Goal: Task Accomplishment & Management: Use online tool/utility

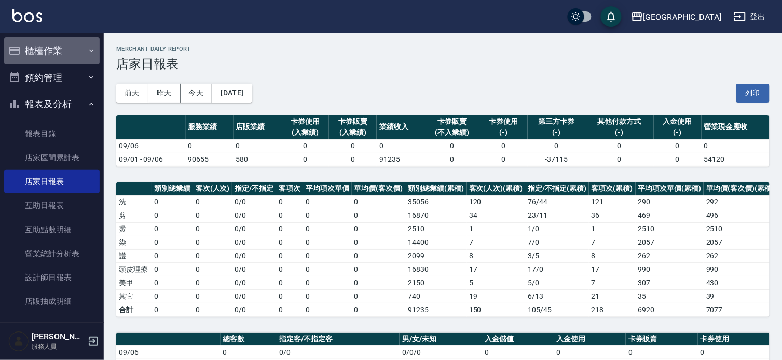
click at [64, 55] on button "櫃檯作業" at bounding box center [52, 50] width 96 height 27
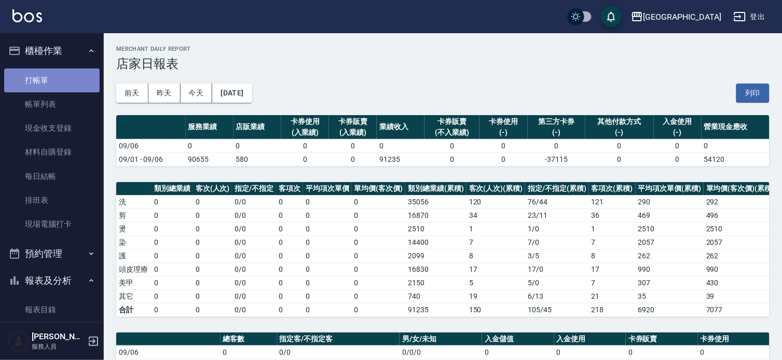
click at [64, 76] on link "打帳單" at bounding box center [52, 81] width 96 height 24
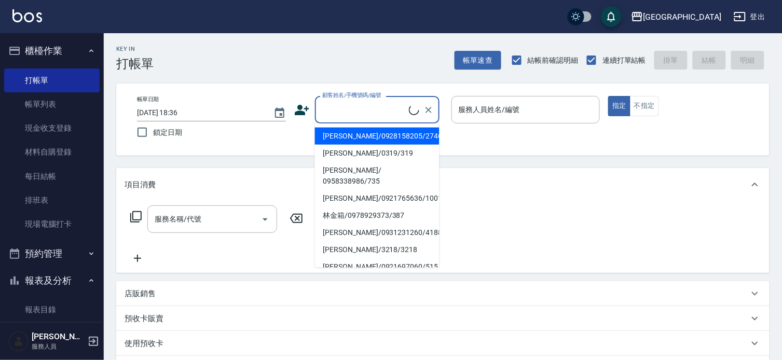
click at [372, 110] on input "顧客姓名/手機號碼/編號" at bounding box center [364, 110] width 89 height 18
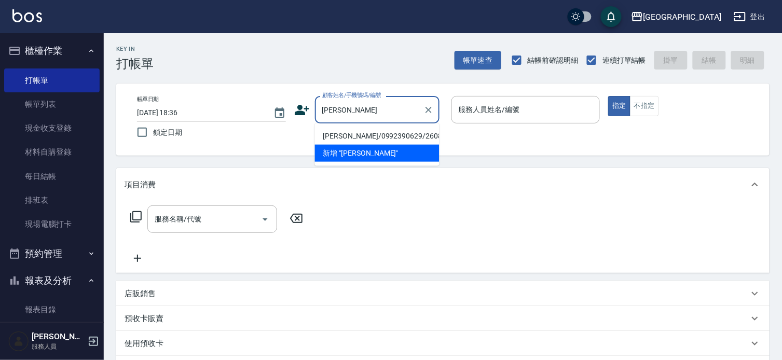
type input "王"
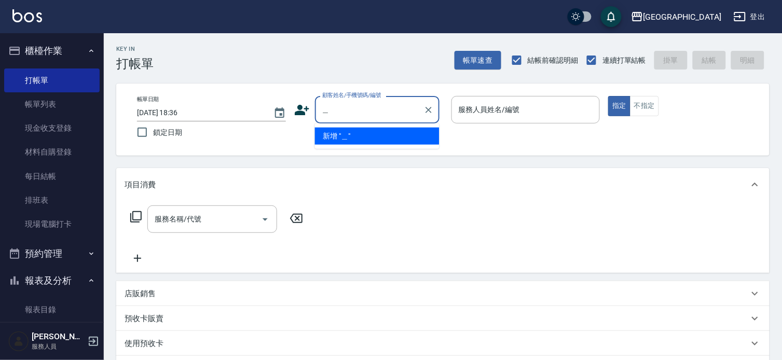
type input "惠"
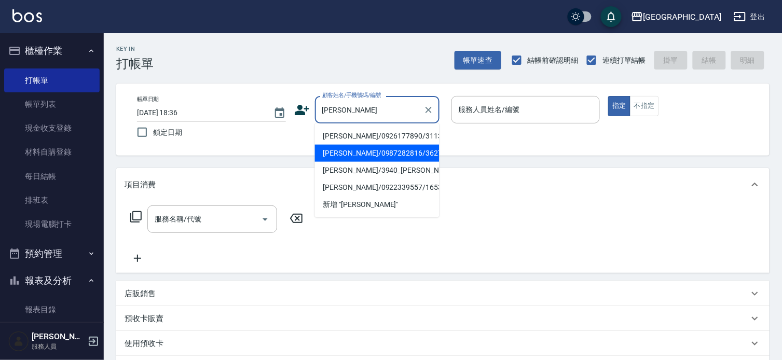
type input "賴"
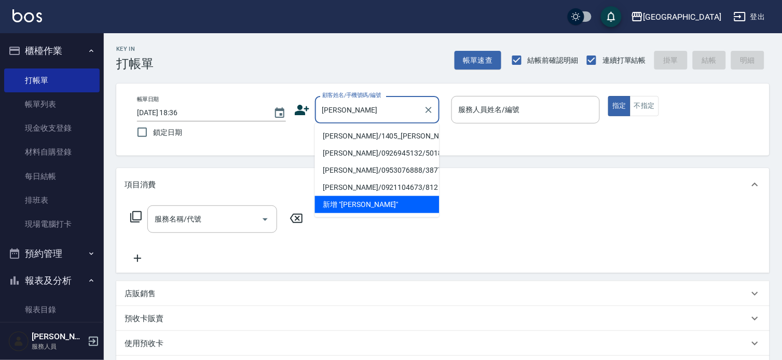
type input "[PERSON_NAME]"
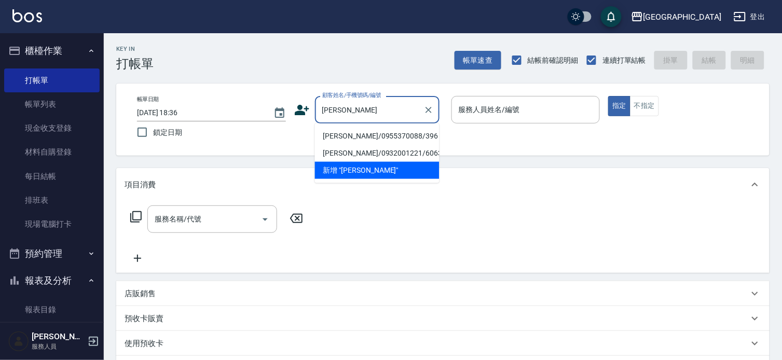
type input "[PERSON_NAME]"
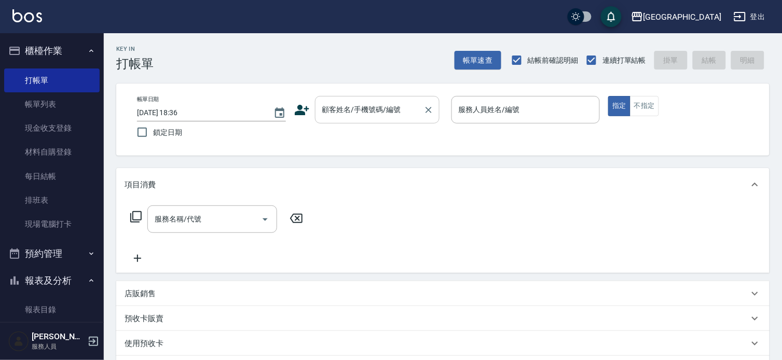
drag, startPoint x: 252, startPoint y: 169, endPoint x: 361, endPoint y: 116, distance: 120.9
click at [258, 165] on div "Key In 打帳單 帳單速查 結帳前確認明細 連續打單結帳 掛單 結帳 明細 帳單日期 [DATE] 18:36 鎖定日期 顧客姓名/手機號碼/編號 顧客姓…" at bounding box center [443, 275] width 678 height 485
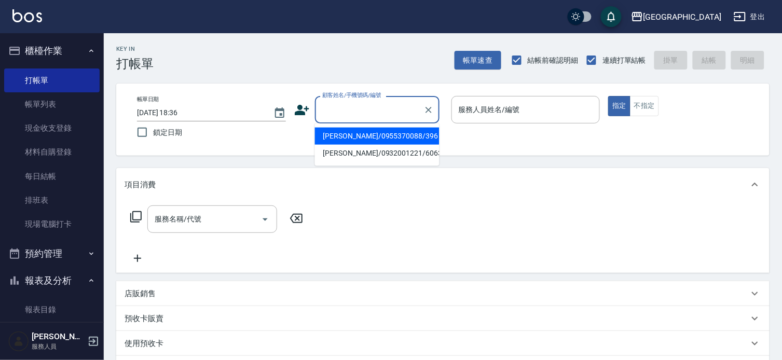
click at [359, 112] on input "顧客姓名/手機號碼/編號" at bounding box center [370, 110] width 100 height 18
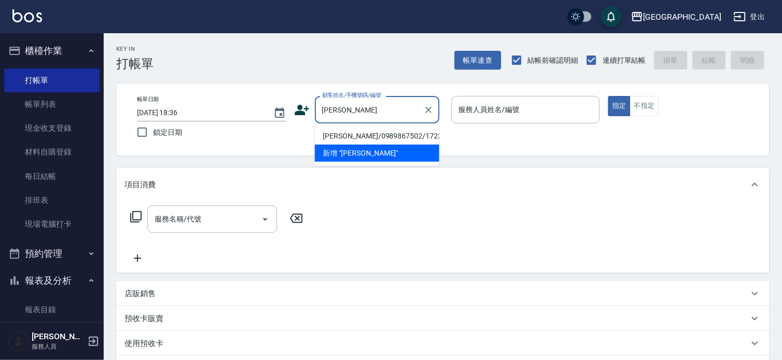
type input "林"
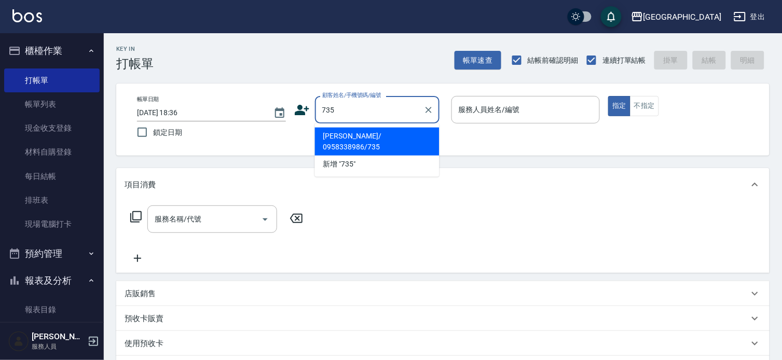
type input "735"
type input "09"
type input "[PERSON_NAME]/ 0958338986/735"
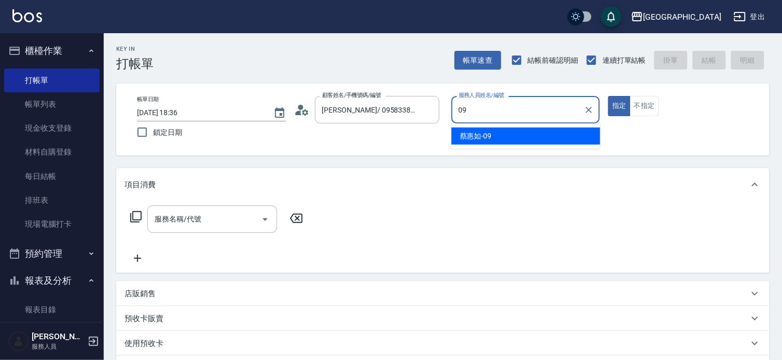
type input "09"
type button "true"
type input "[PERSON_NAME]-09"
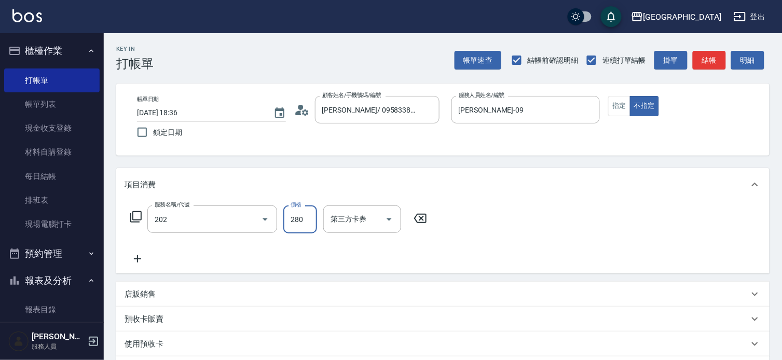
type input "洗髮[280](202)"
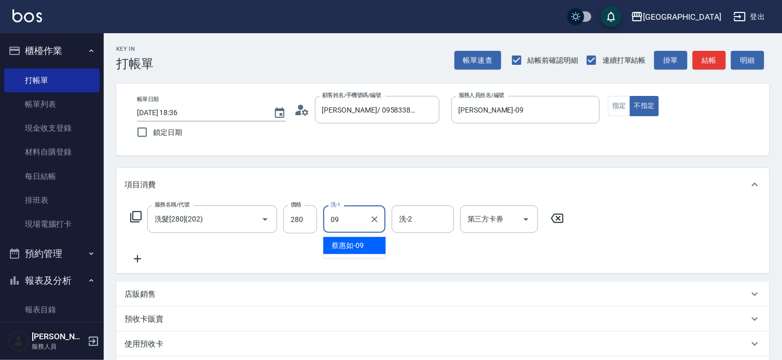
type input "[PERSON_NAME]-09"
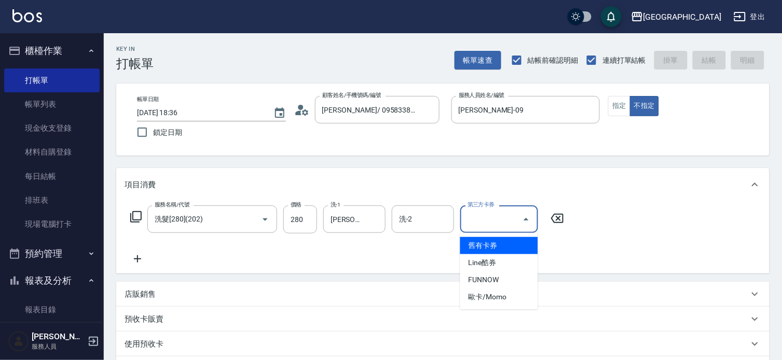
type input "[DATE] 18:38"
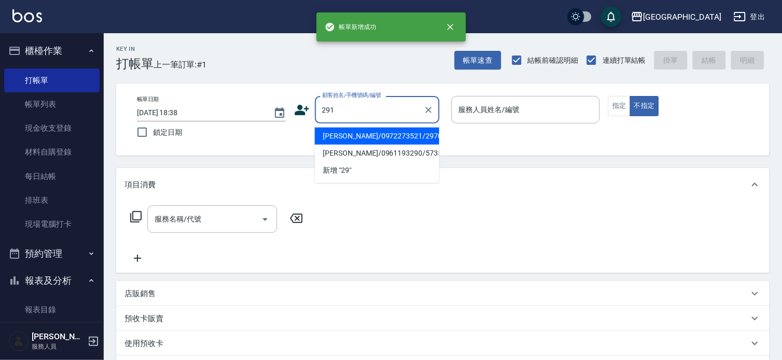
type input "291"
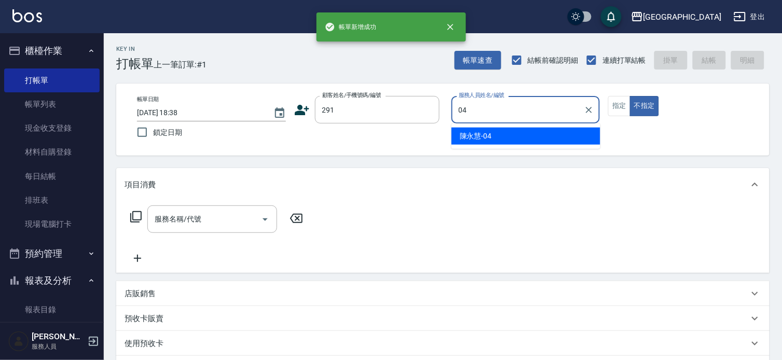
type input "[PERSON_NAME]-04"
type button "false"
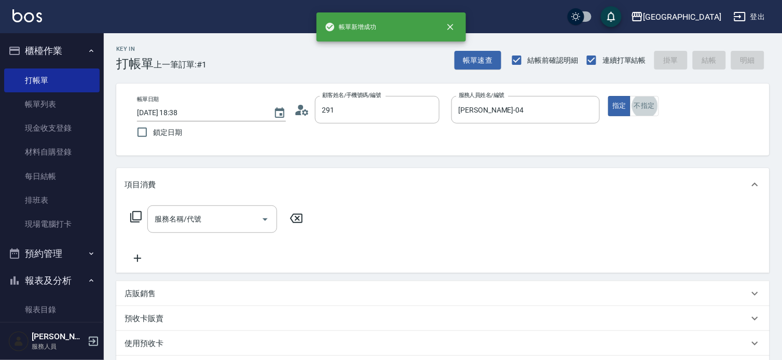
type input "[PERSON_NAME]/291/291"
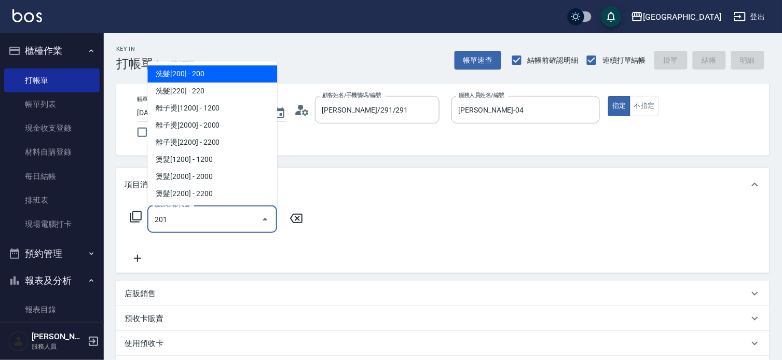
type input "洗髮[100](201)"
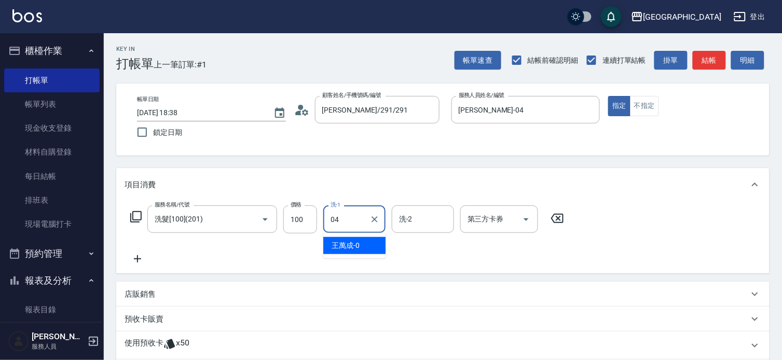
type input "[PERSON_NAME]-04"
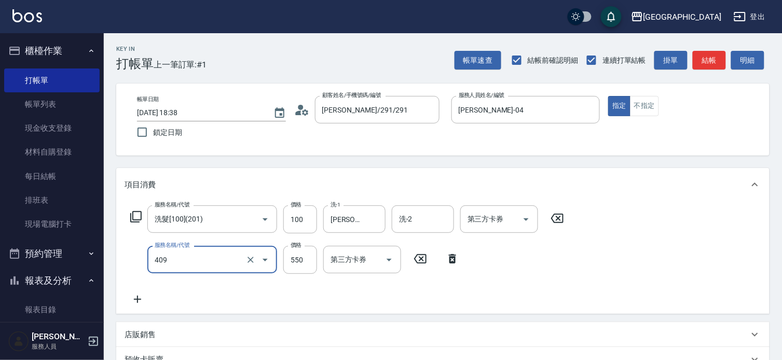
type input "409"
type input "58"
type input "剪髮(550)(409)"
type input "580"
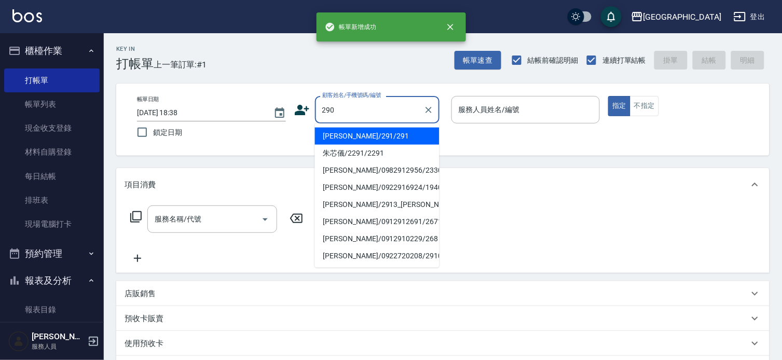
type input "290"
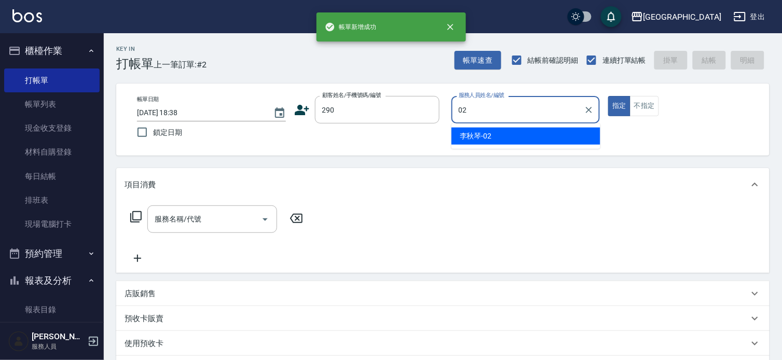
type input "[PERSON_NAME]-02"
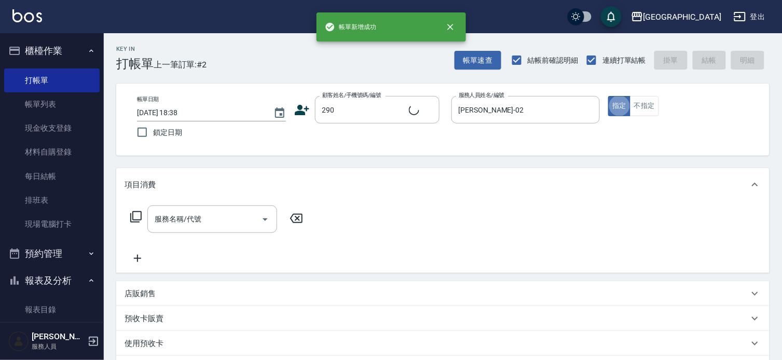
type input "2"
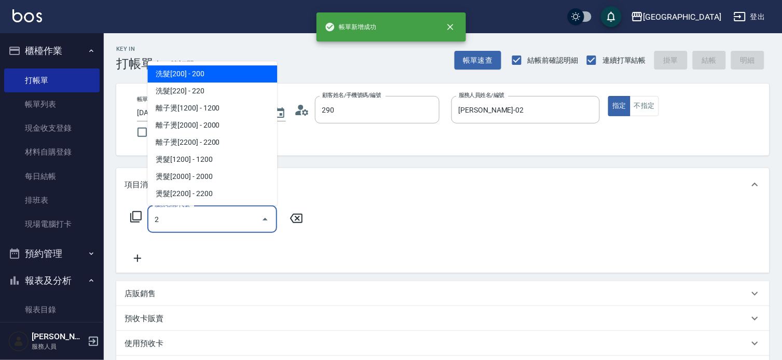
type input "[PERSON_NAME]/0989688802/290"
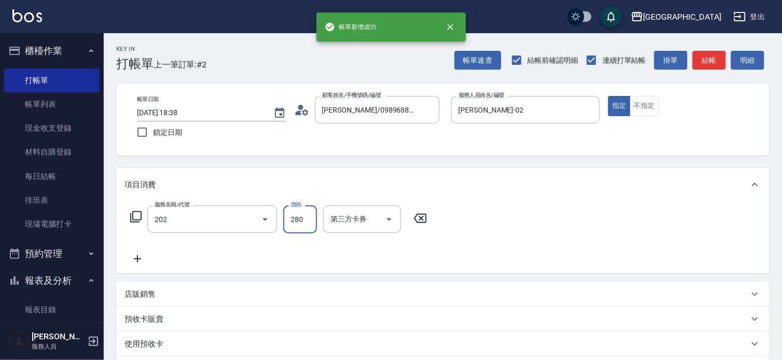
type input "洗髮[280](202)"
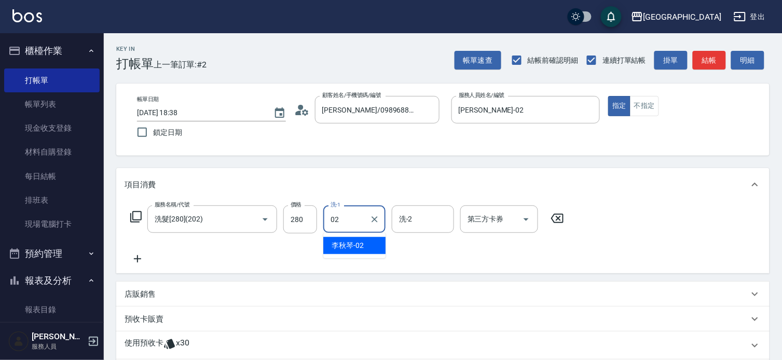
type input "[PERSON_NAME]-02"
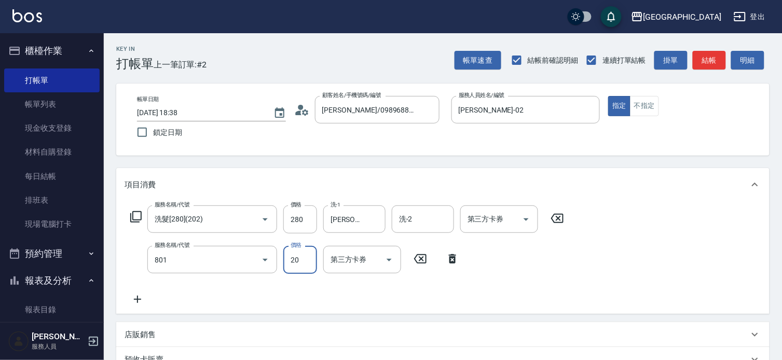
type input "潤絲(801)"
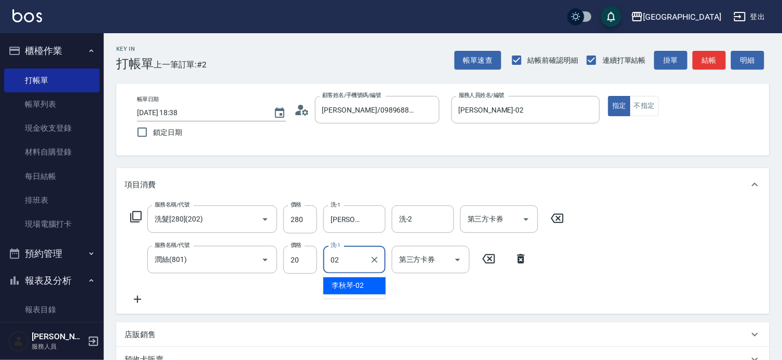
type input "[PERSON_NAME]-02"
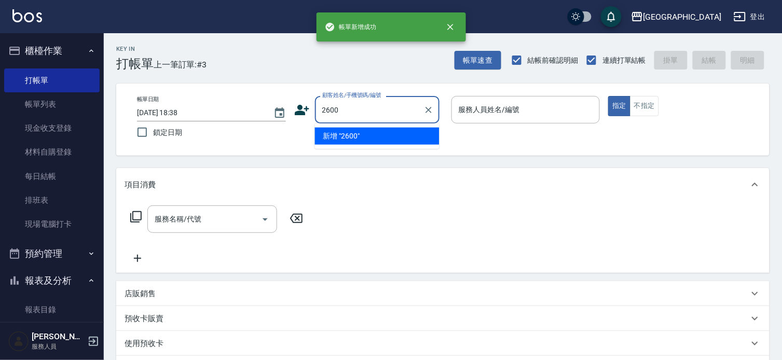
type input "2600"
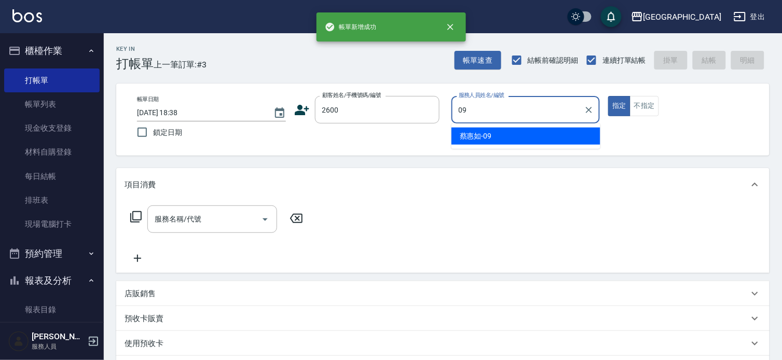
type input "[PERSON_NAME]-09"
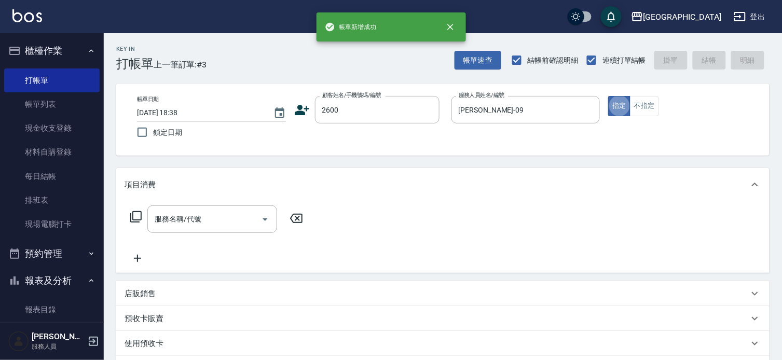
type input "[PERSON_NAME]/0930770616/2600"
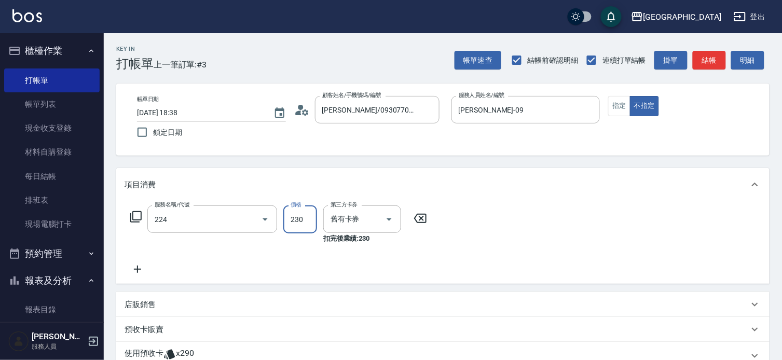
type input "洗髮(卡)230(224)"
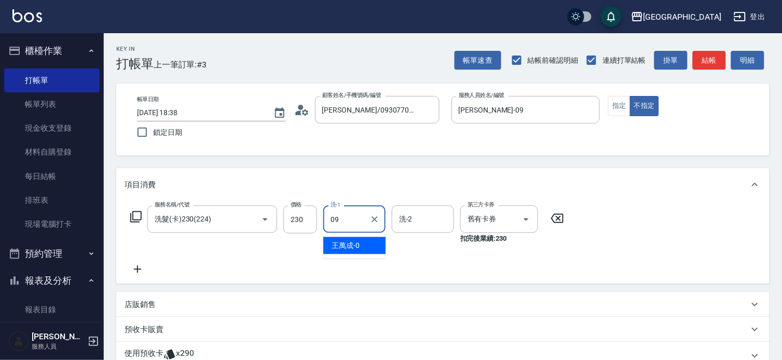
type input "[PERSON_NAME]-09"
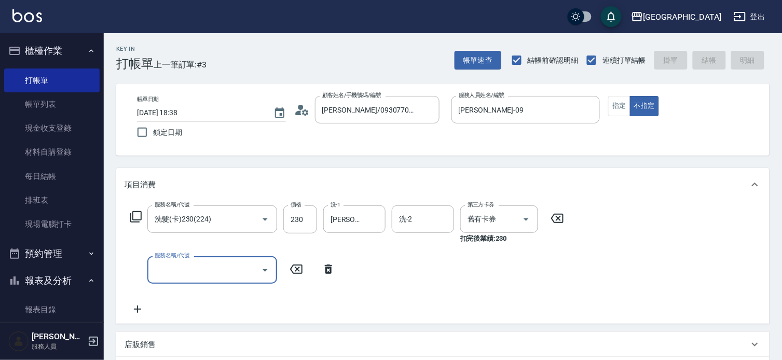
type input "[DATE] 18:39"
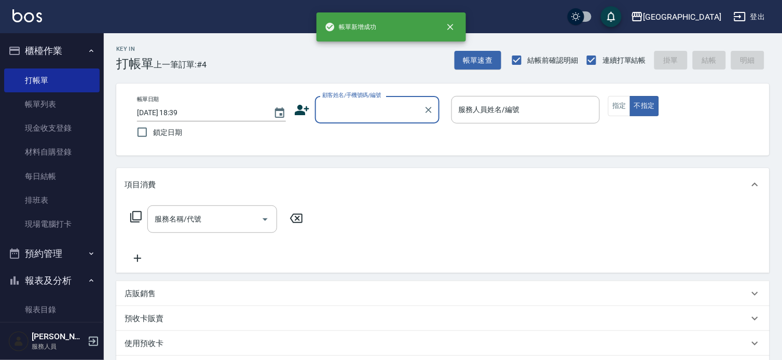
type input "2"
type input "1340"
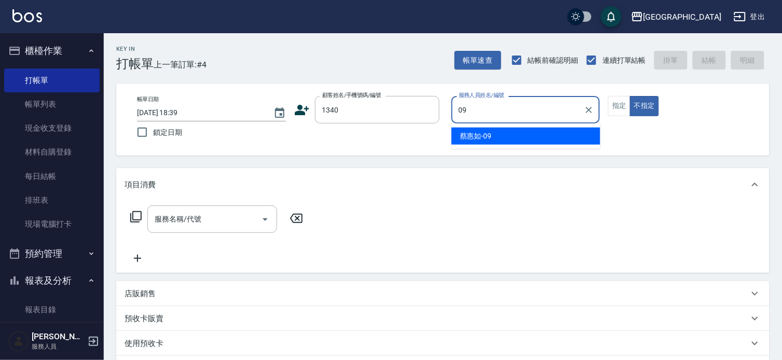
type input "[PERSON_NAME]-09"
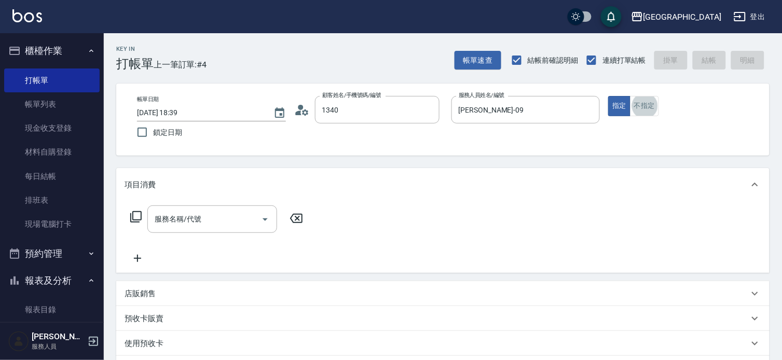
type input "[PERSON_NAME]/0916967939/1340"
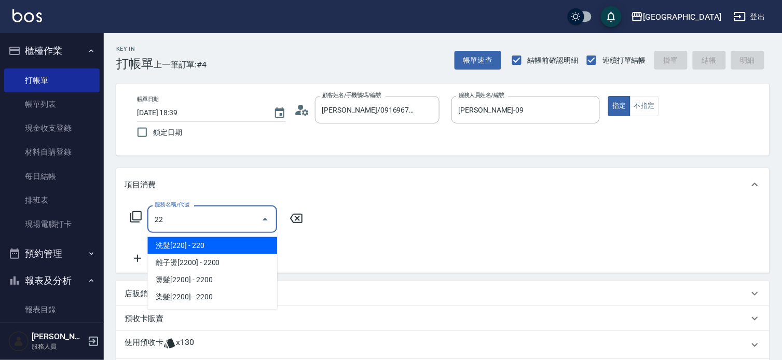
type input "224"
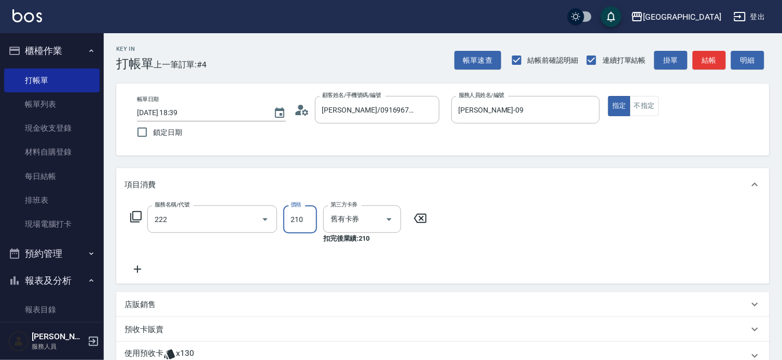
type input "洗髮卡券[210](222)"
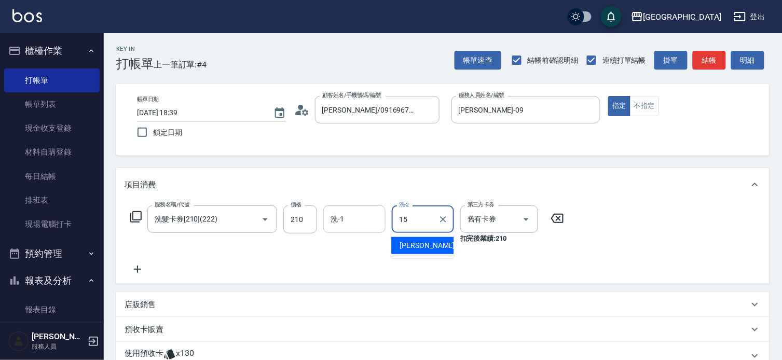
drag, startPoint x: 351, startPoint y: 229, endPoint x: 346, endPoint y: 224, distance: 7.3
click at [349, 225] on div "洗-1" at bounding box center [354, 220] width 62 height 28
type input "15"
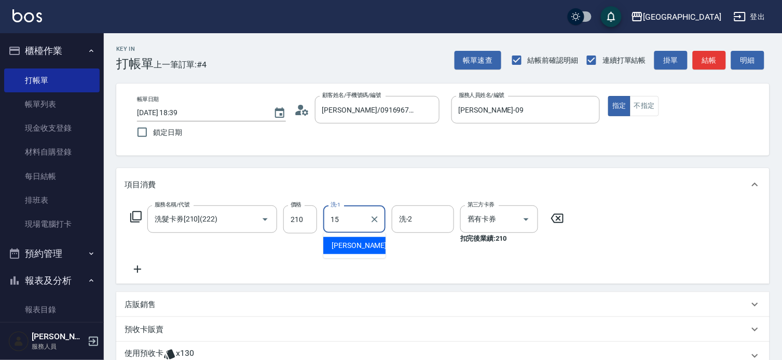
type input "[PERSON_NAME]-15"
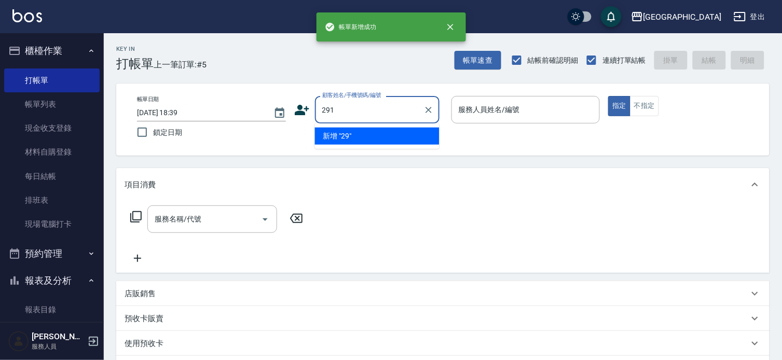
type input "291"
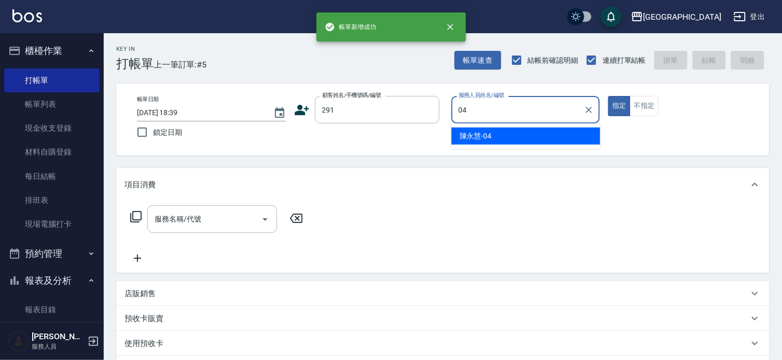
type input "[PERSON_NAME]-04"
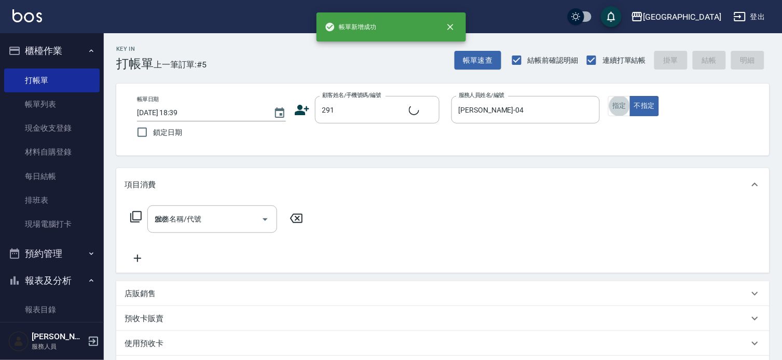
type input "202"
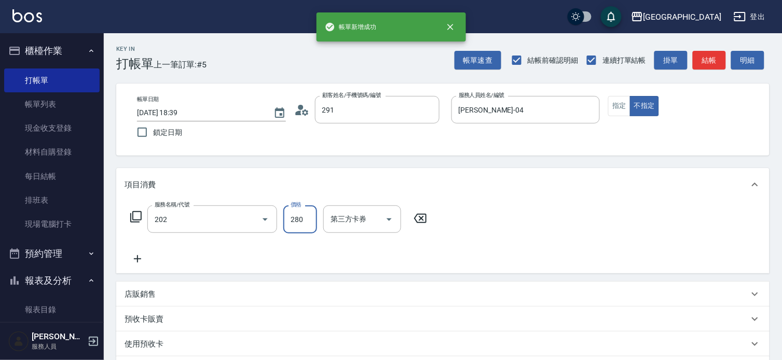
type input "[PERSON_NAME]/291/291"
type input "洗髮[280](202)"
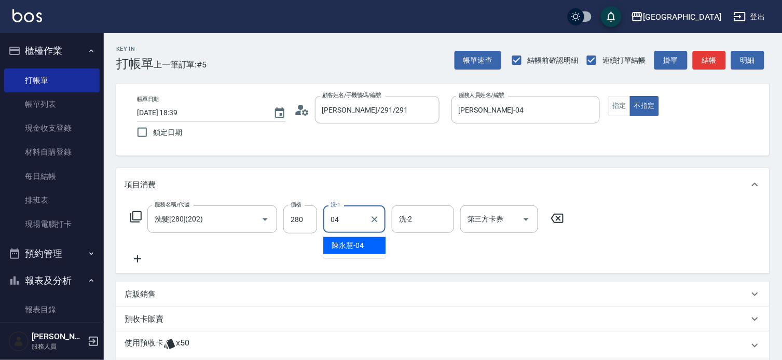
type input "[PERSON_NAME]-04"
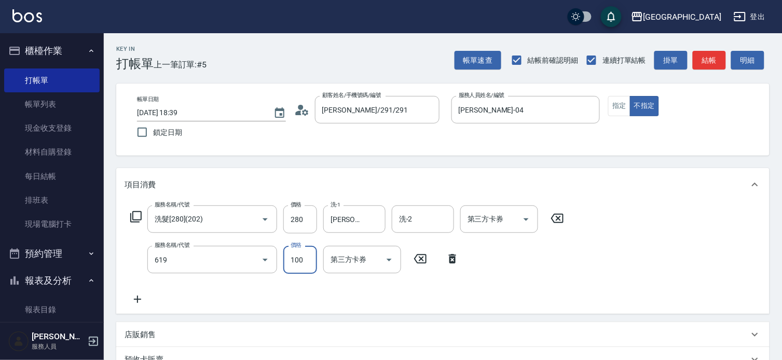
type input "[PERSON_NAME].玻酸.晶膜.水療(619)"
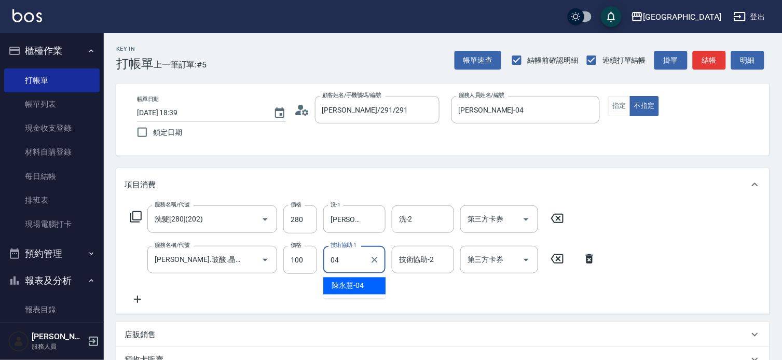
type input "[PERSON_NAME]-04"
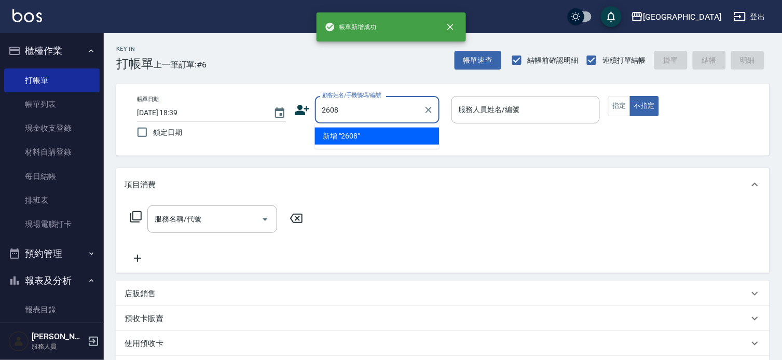
type input "2608"
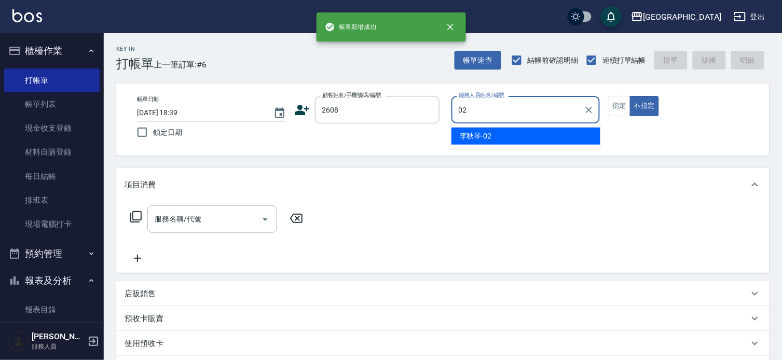
type input "[PERSON_NAME]-02"
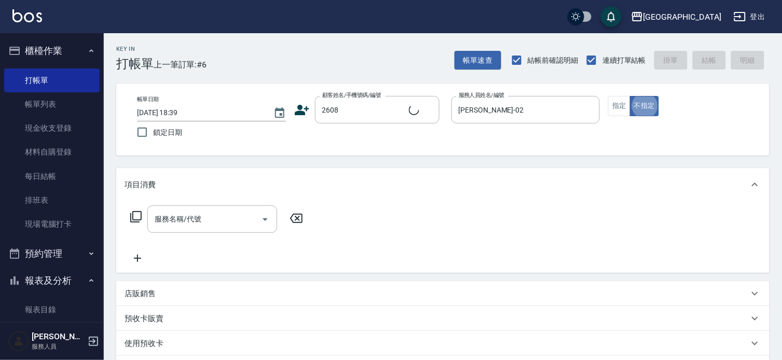
type input "[PERSON_NAME]/0992390629/2608"
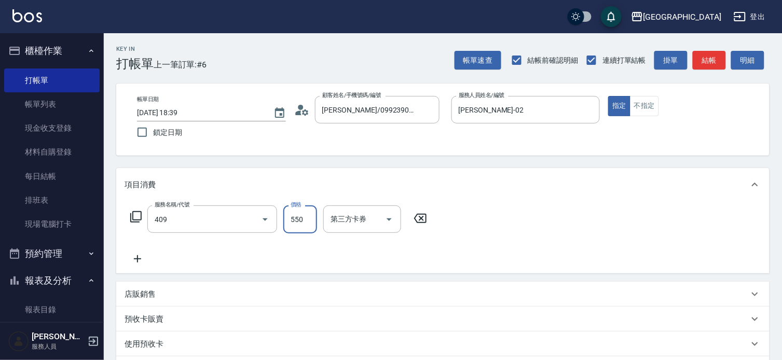
type input "剪髮(550)(409)"
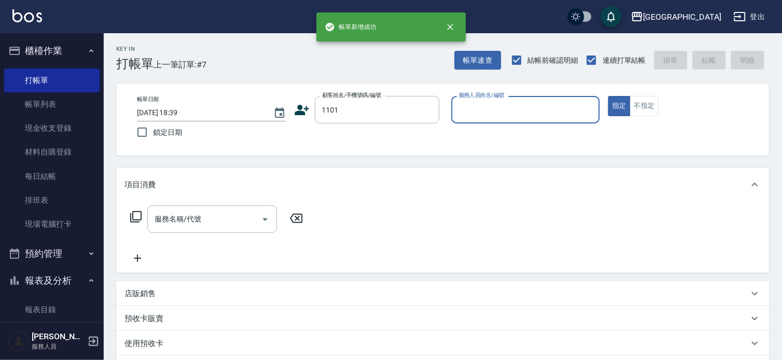
type input "1101"
type input "[PERSON_NAME]-02"
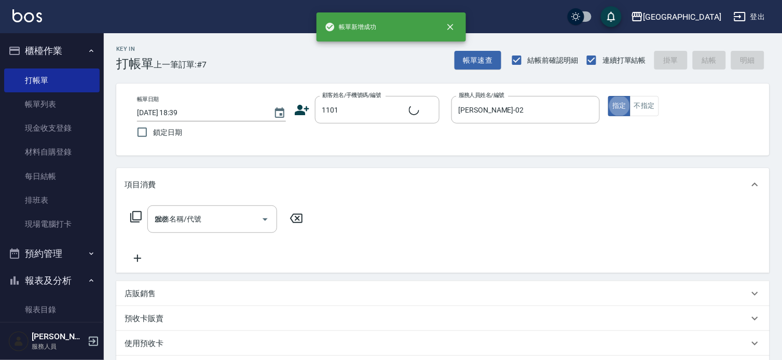
type input "202"
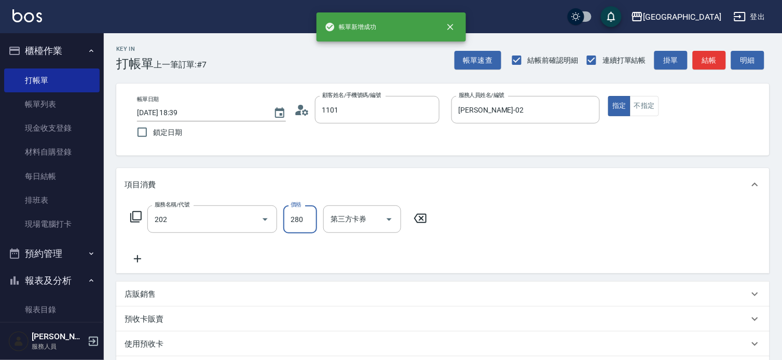
type input "[PERSON_NAME]/1101_[PERSON_NAME]/1101"
type input "洗髮[280](202)"
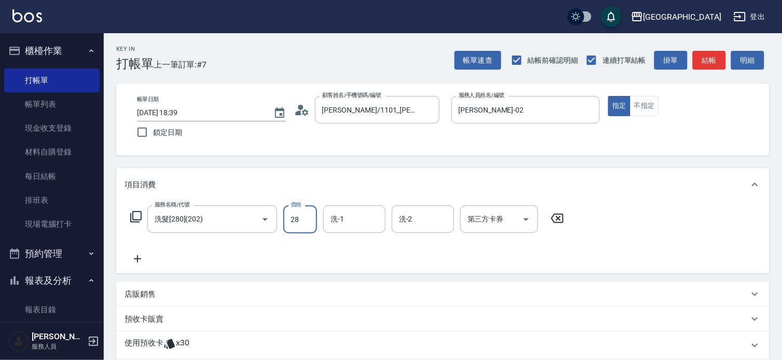
type input "280"
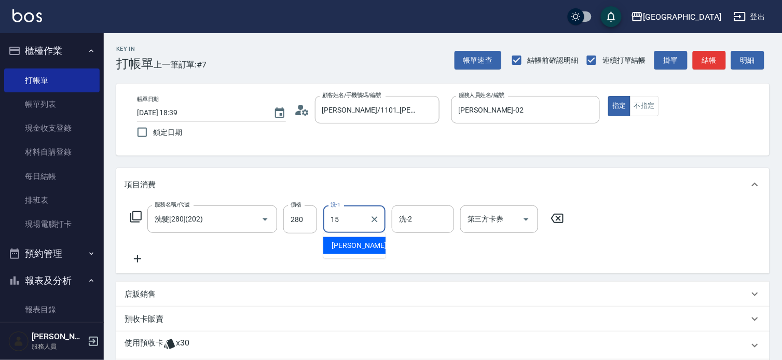
type input "[PERSON_NAME]-15"
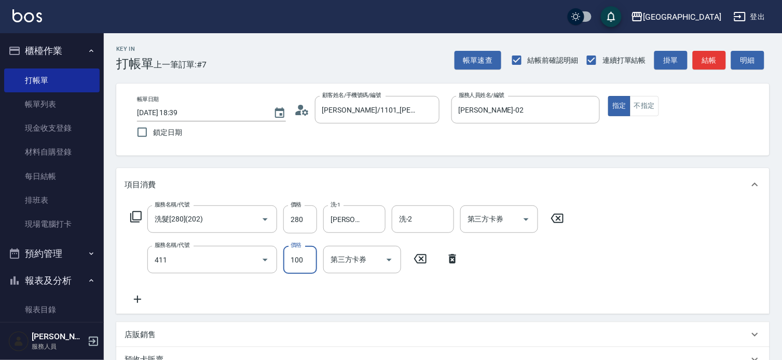
type input "剪髮(100)(411)"
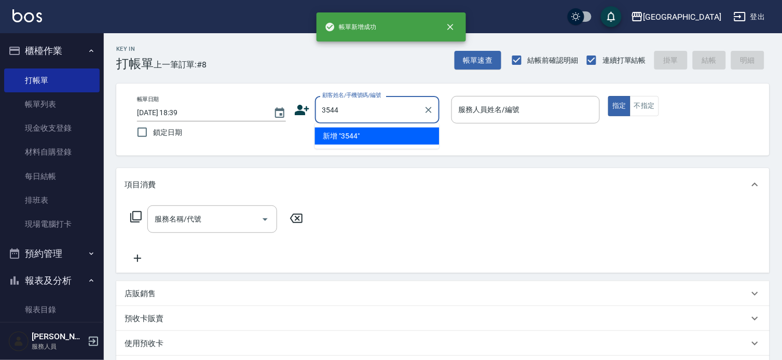
type input "3544"
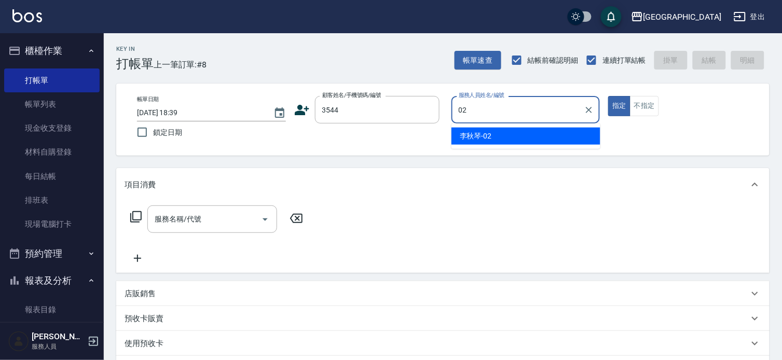
type input "[PERSON_NAME]-02"
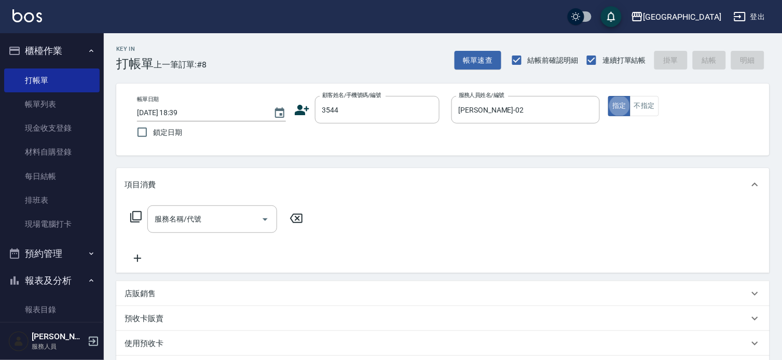
type input "2"
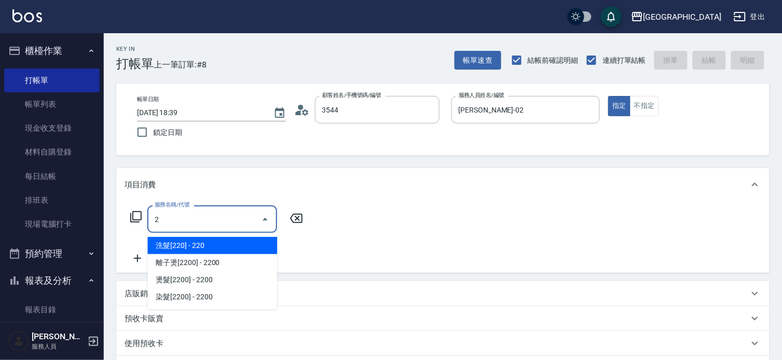
type input "[PERSON_NAME]/0910348572/3544"
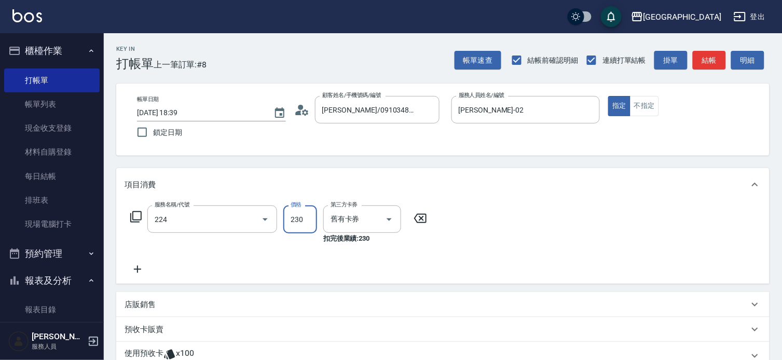
type input "洗髮(卡)230(224)"
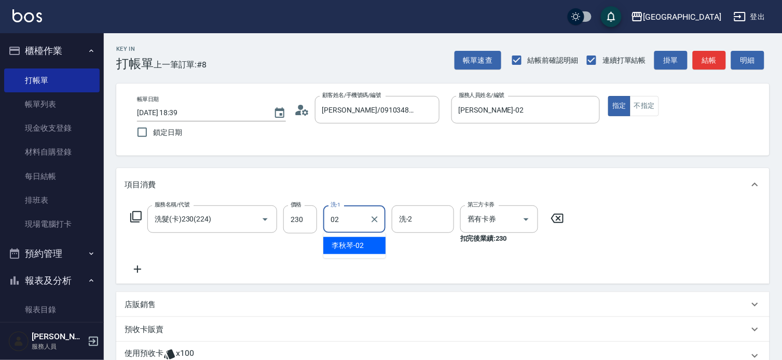
type input "[PERSON_NAME]-02"
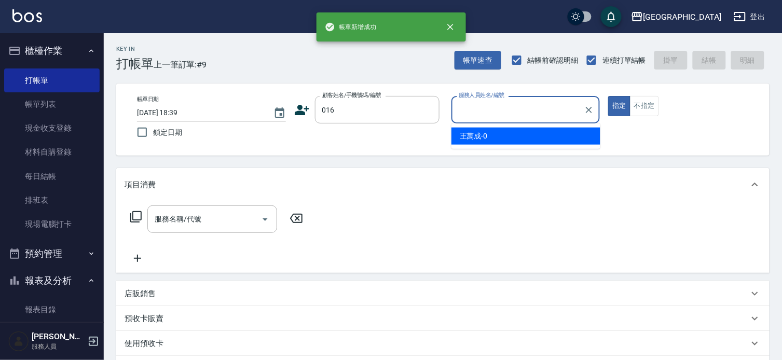
type input "016"
type input "[PERSON_NAME]-02"
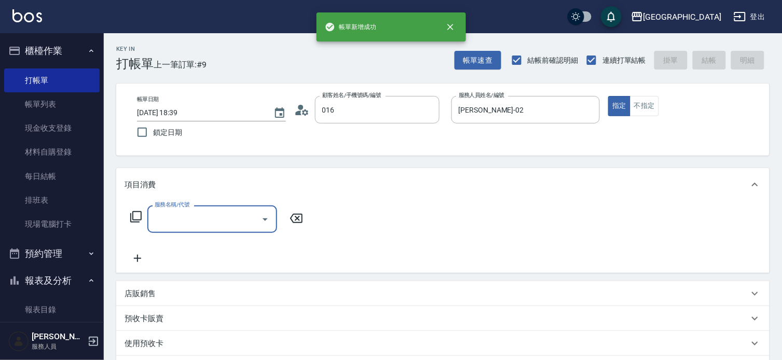
type input "[PERSON_NAME]/0919595188/016"
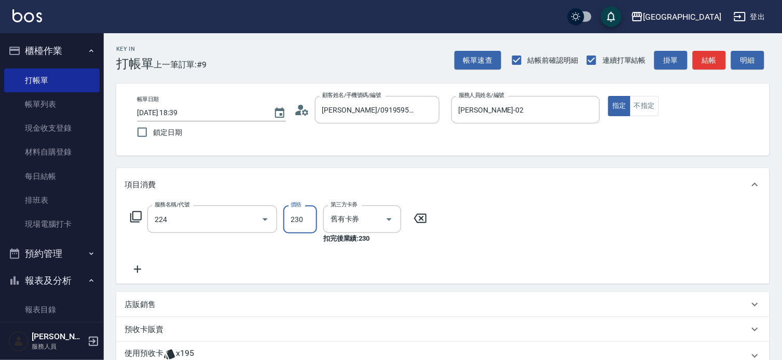
type input "洗髮(卡)230(224)"
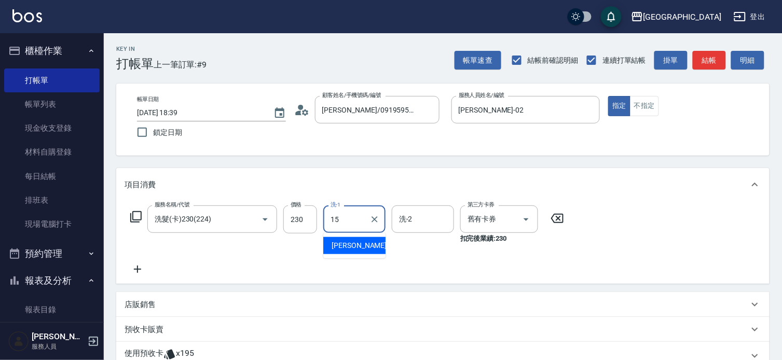
type input "[PERSON_NAME]-15"
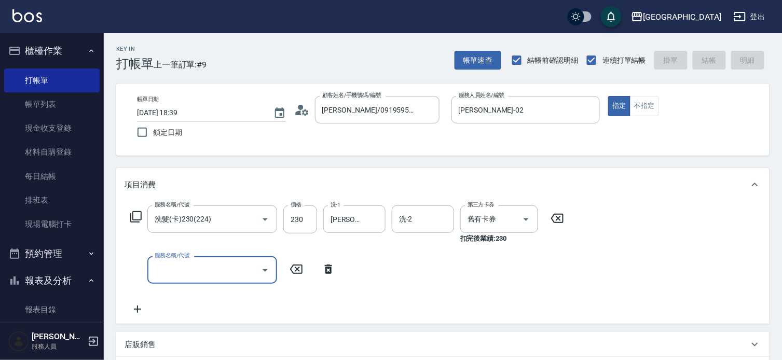
type input "[DATE] 18:40"
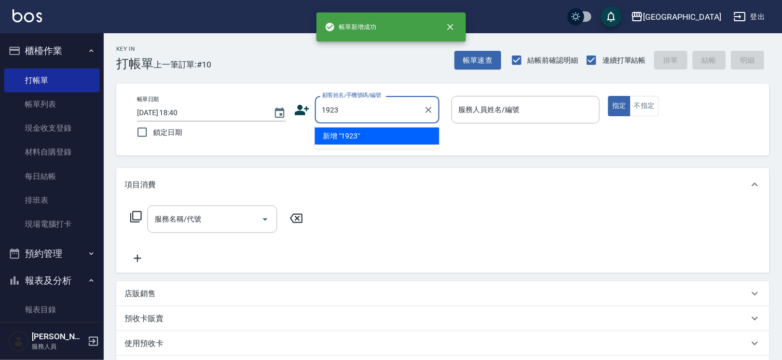
type input "1923"
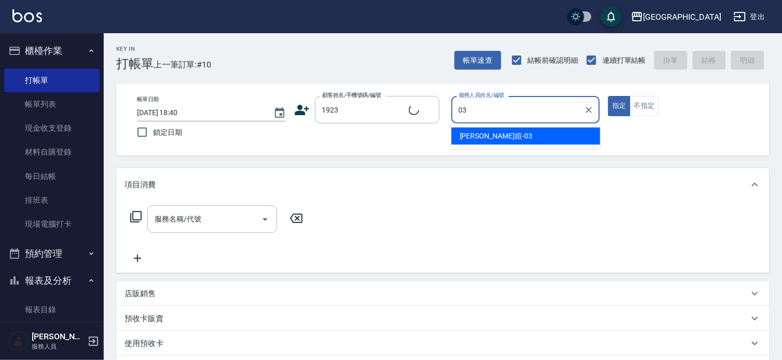
type input "03"
type input "[PERSON_NAME]/0930003201/1923"
type input "[PERSON_NAME]媗-03"
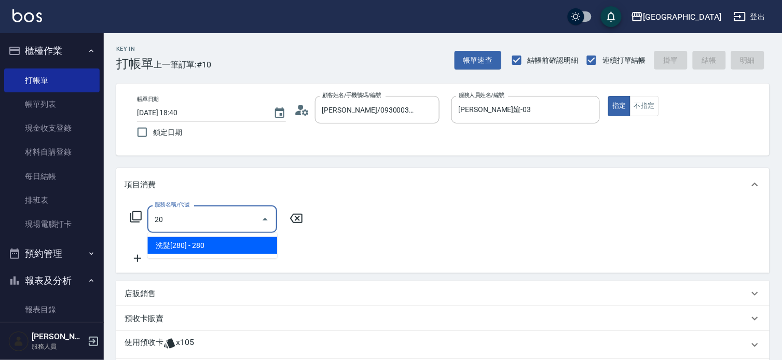
type input "2"
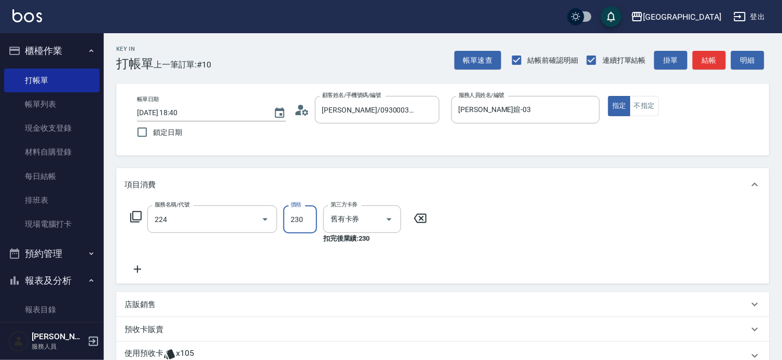
type input "洗髮(卡)230(224)"
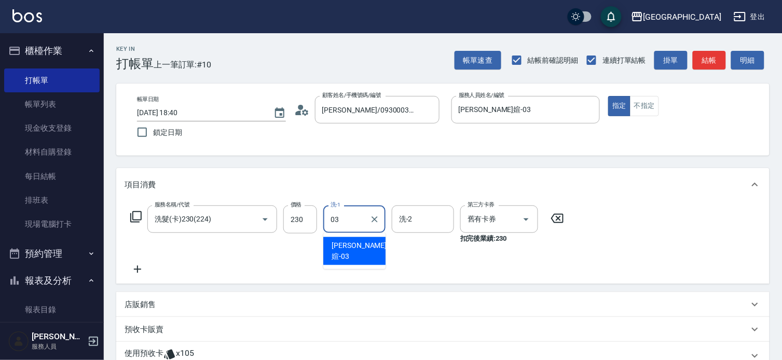
type input "[PERSON_NAME]媗-03"
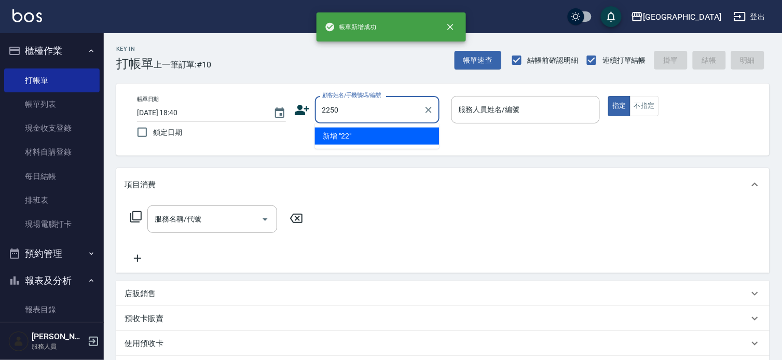
type input "2250"
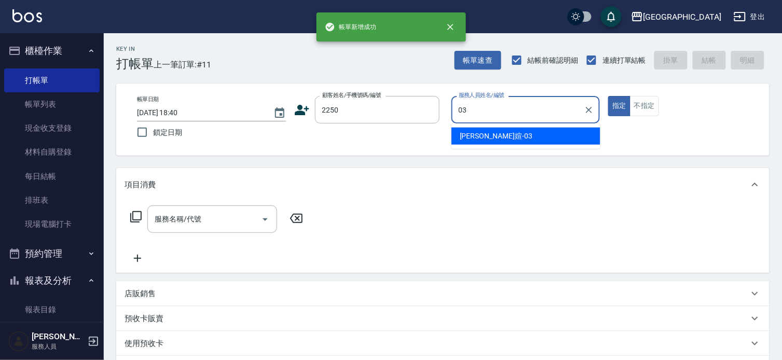
type input "[PERSON_NAME]媗-03"
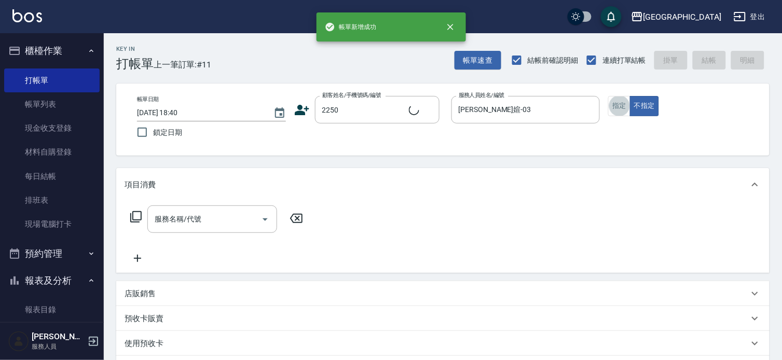
type input "2"
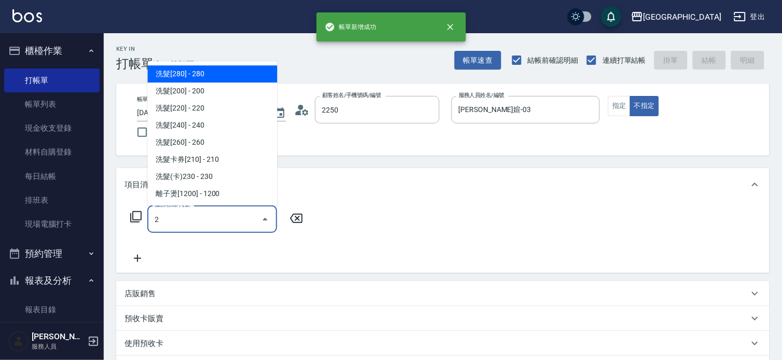
type input "[PERSON_NAME]媗/0911843052/2250"
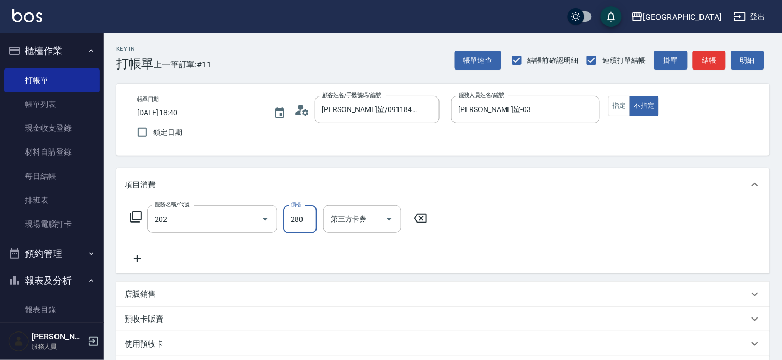
type input "洗髮[280](202)"
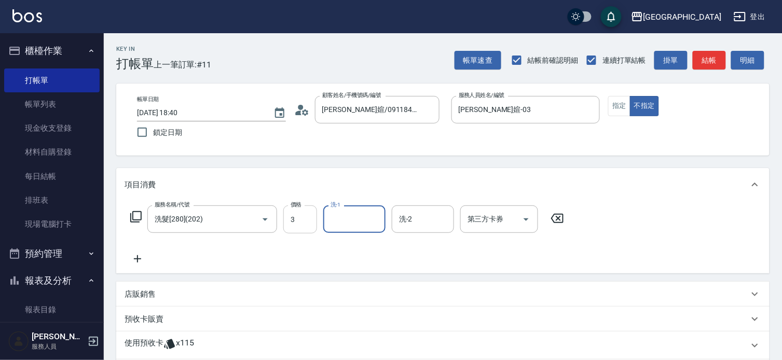
click at [304, 214] on input "3" at bounding box center [300, 220] width 34 height 28
type input "280"
type input "[PERSON_NAME]媗-03"
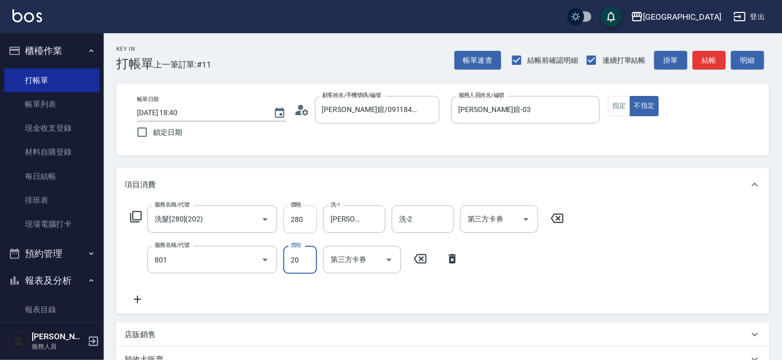
type input "潤絲(801)"
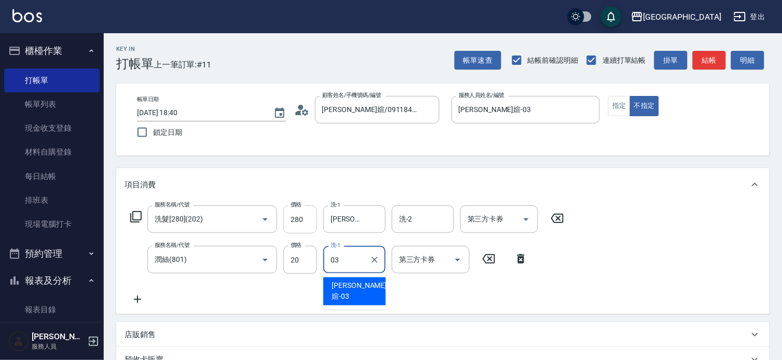
type input "[PERSON_NAME]媗-03"
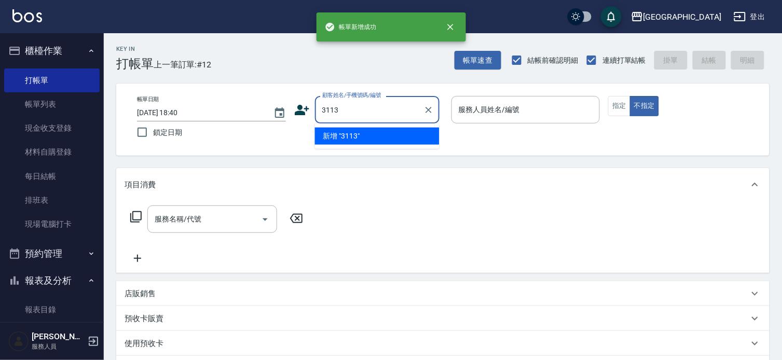
type input "3113"
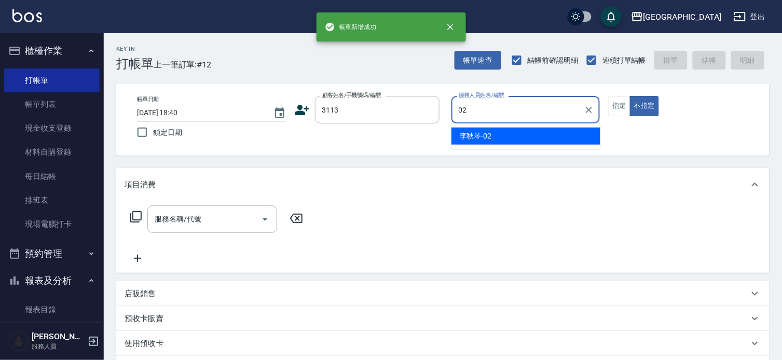
type input "[PERSON_NAME]-02"
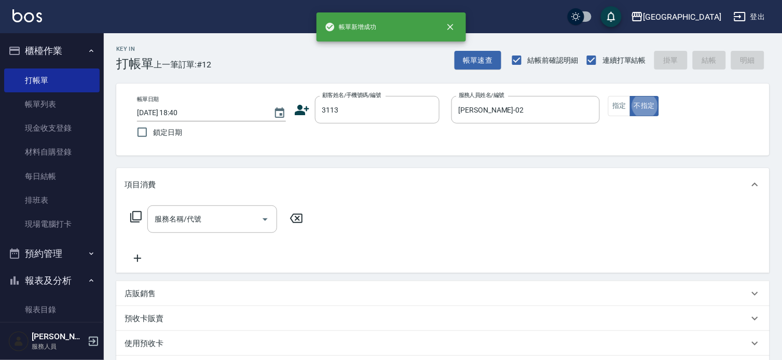
type input "[PERSON_NAME]/0926177890/3113"
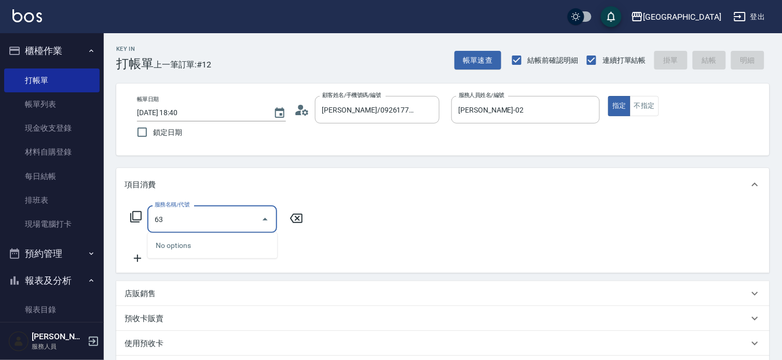
type input "6"
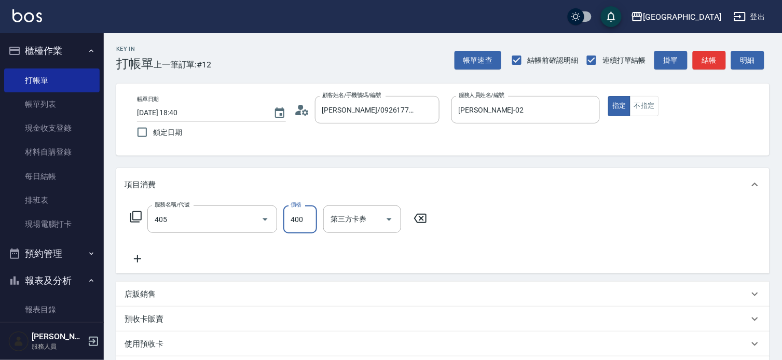
type input "剪髮(400)(405)"
click at [304, 215] on input "400" at bounding box center [300, 220] width 34 height 28
type input "410"
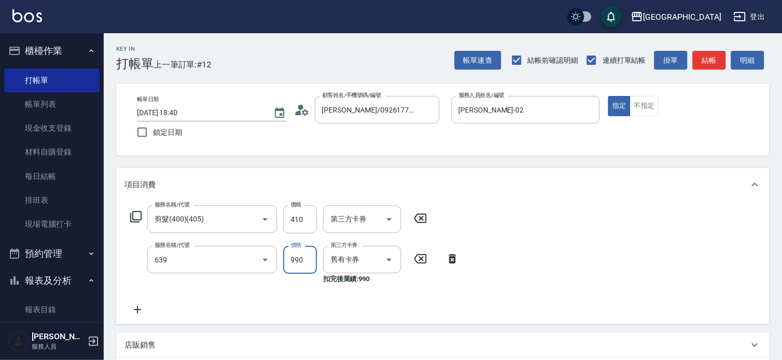
type input "(芙)蘆薈髮膜套卡(自材)(639)"
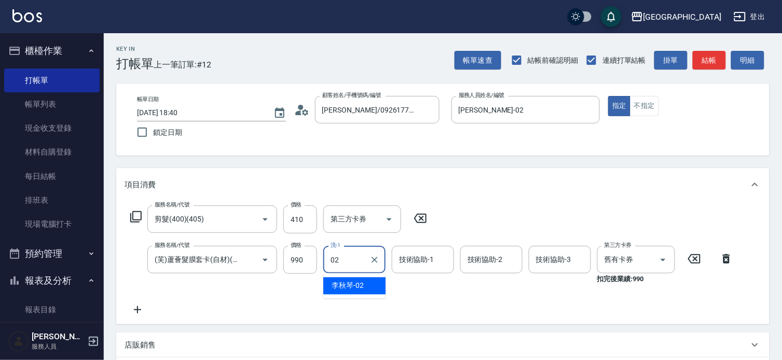
type input "[PERSON_NAME]-02"
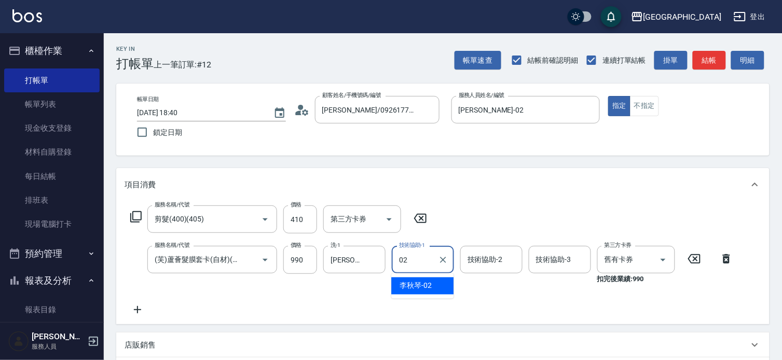
type input "[PERSON_NAME]-02"
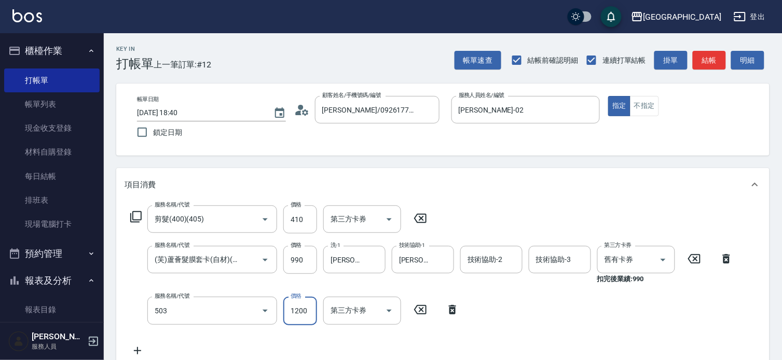
type input "染髮[120](503)"
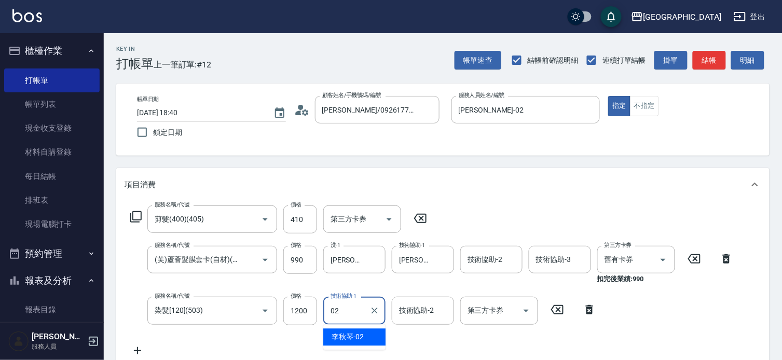
type input "[PERSON_NAME]-02"
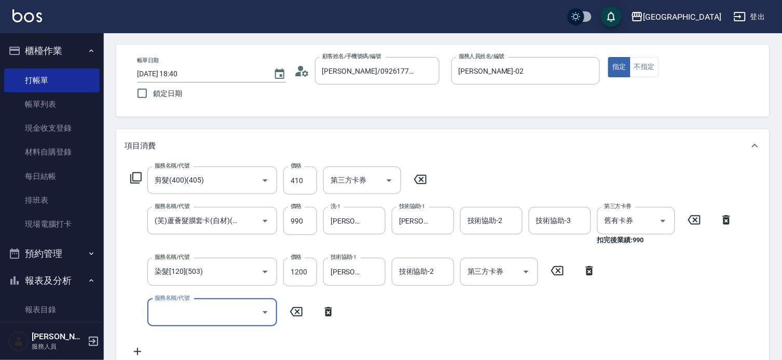
type input "[DATE] 18:41"
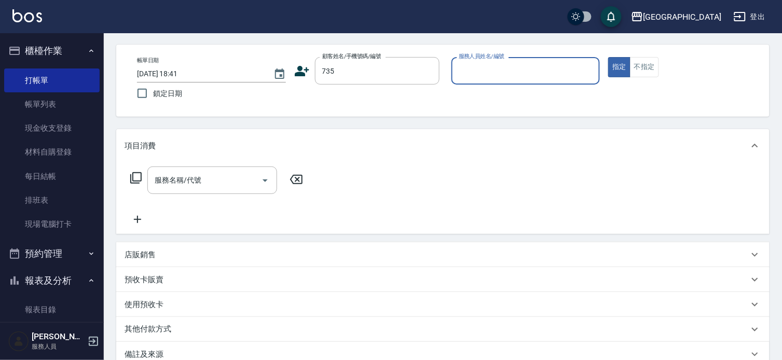
type input "735"
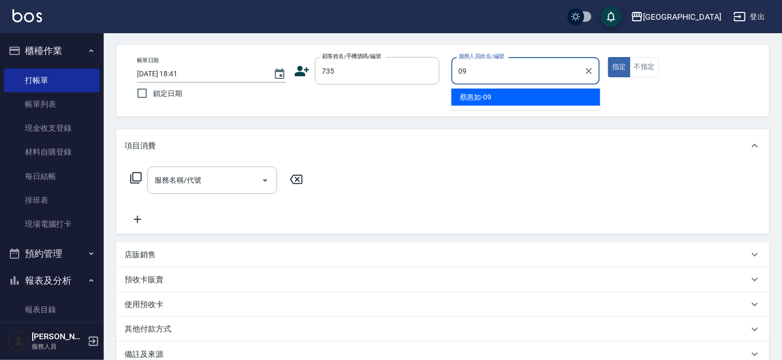
type input "[PERSON_NAME]-09"
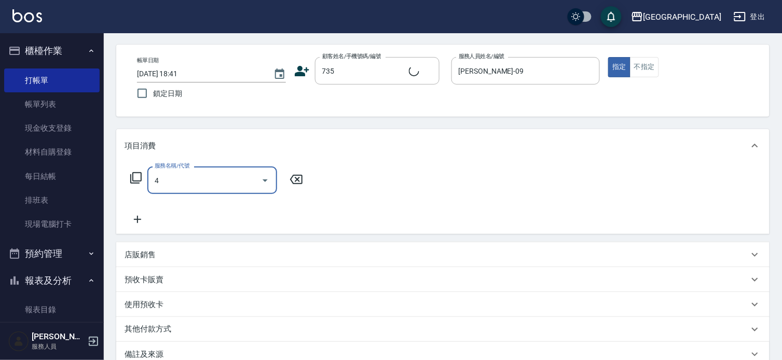
type input "40"
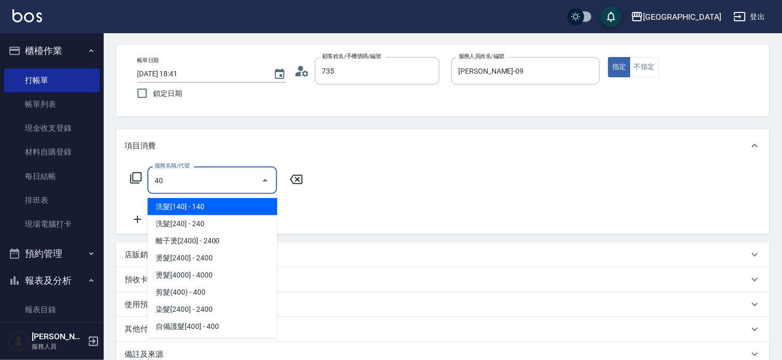
type input "[PERSON_NAME]/ 0958338986/735"
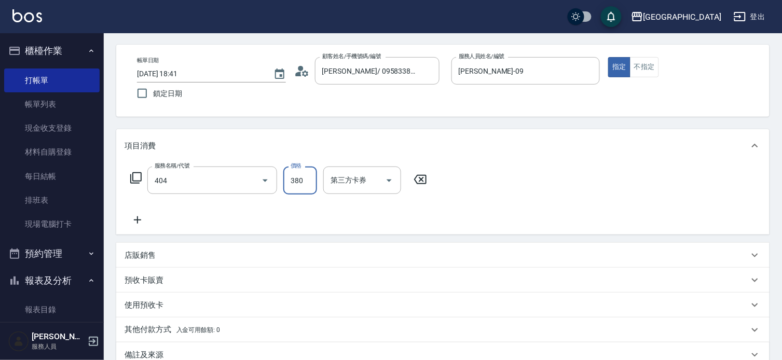
type input "剪髮(380)(404)"
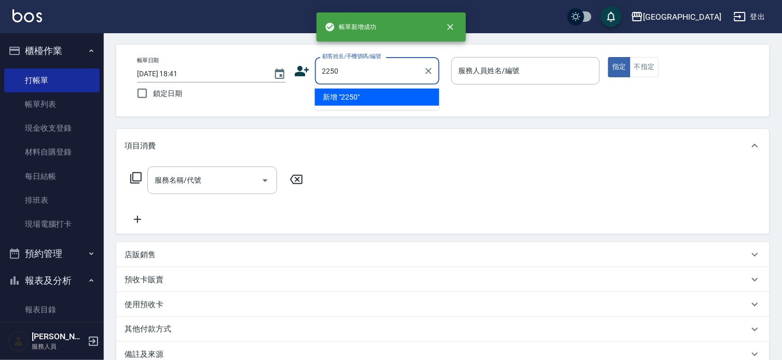
type input "2250"
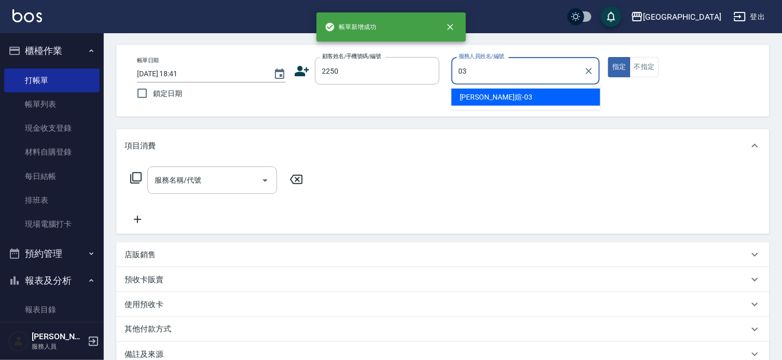
type input "[PERSON_NAME]媗-03"
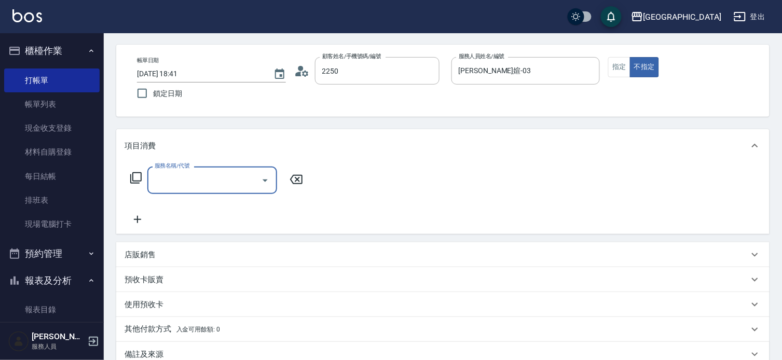
type input "[PERSON_NAME]媗/0911843052/2250"
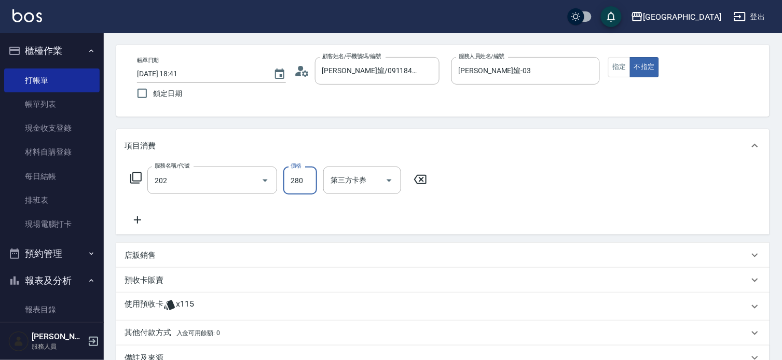
type input "洗髮[280](202)"
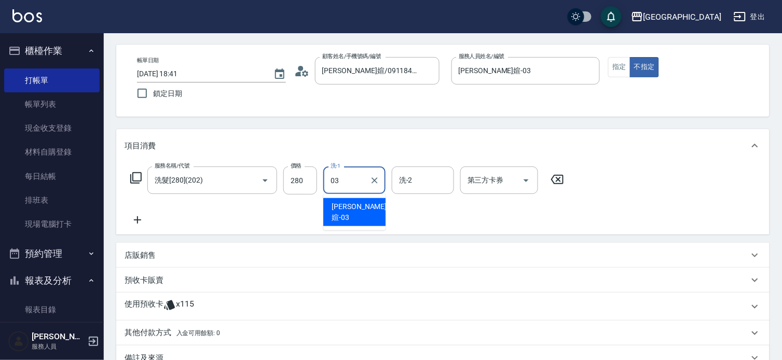
type input "[PERSON_NAME]媗-03"
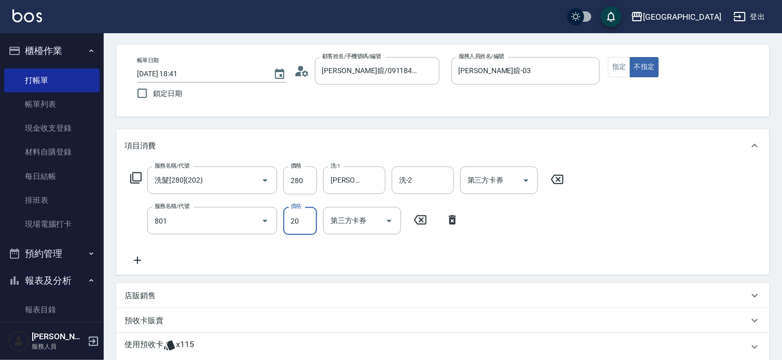
type input "潤絲(801)"
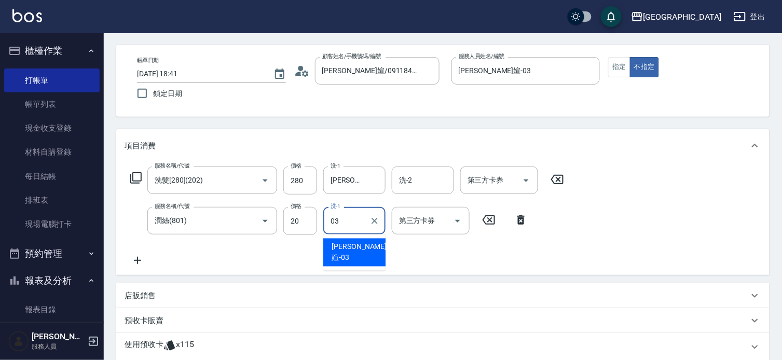
type input "[PERSON_NAME]媗-03"
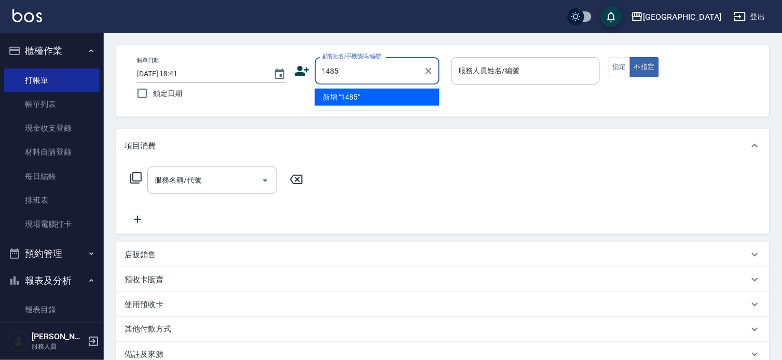
type input "1485"
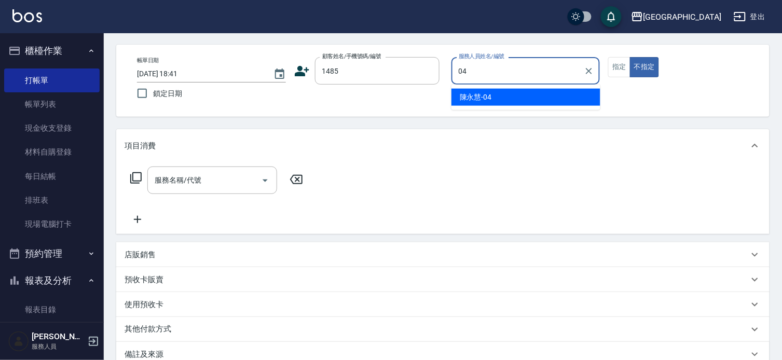
type input "[PERSON_NAME]-04"
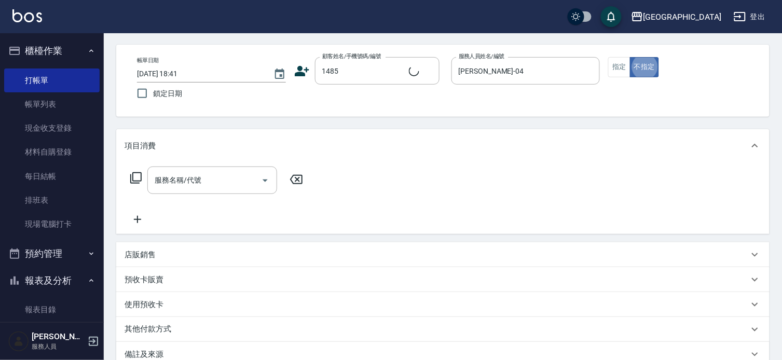
type input "[PERSON_NAME]/0979103171/1485"
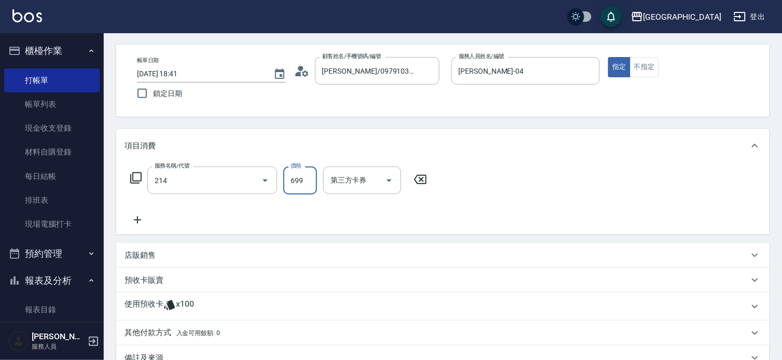
type input "滾珠洗髪699(214)"
type input "700"
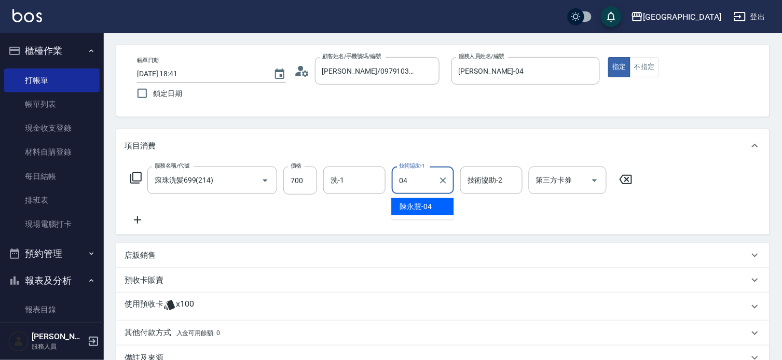
type input "[PERSON_NAME]-04"
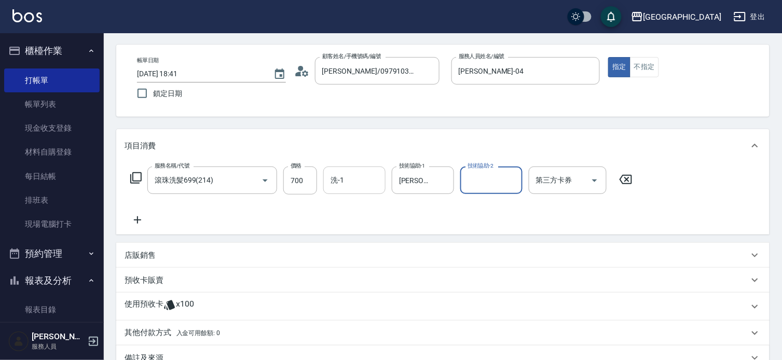
click at [352, 183] on input "洗-1" at bounding box center [354, 180] width 53 height 18
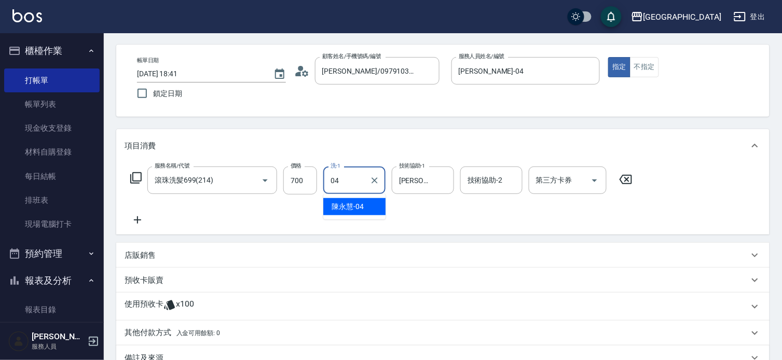
type input "[PERSON_NAME]-04"
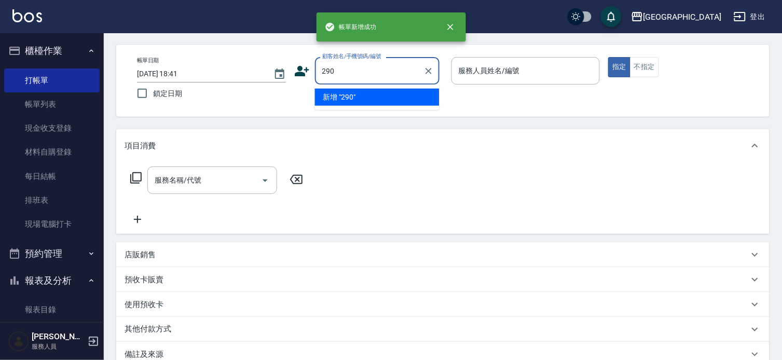
type input "290"
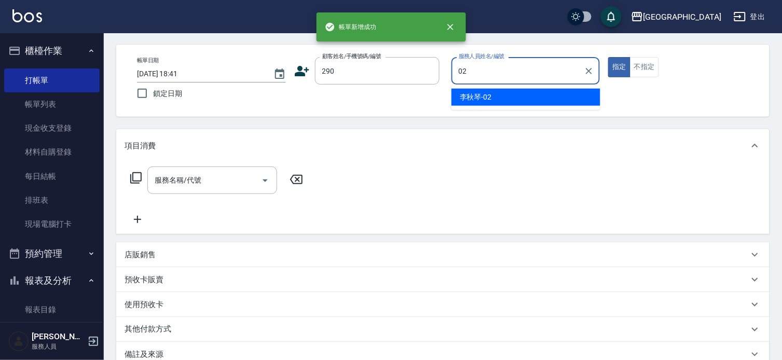
type input "[PERSON_NAME]-02"
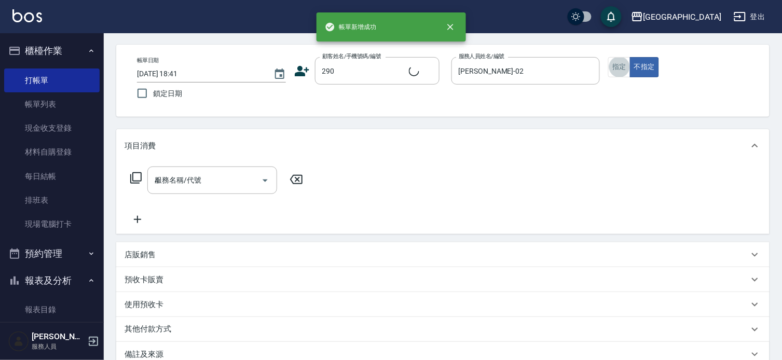
type input "40"
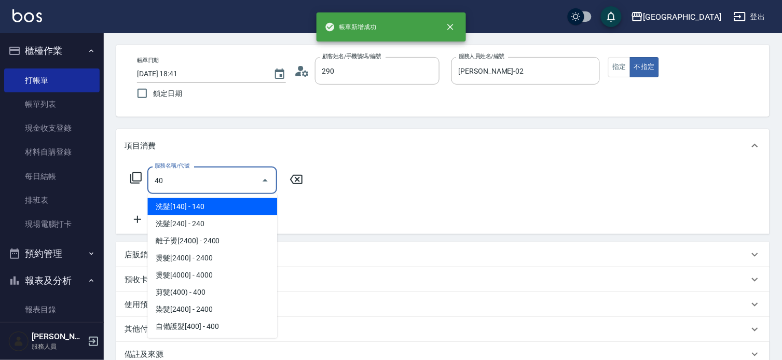
type input "[PERSON_NAME]/0989688802/290"
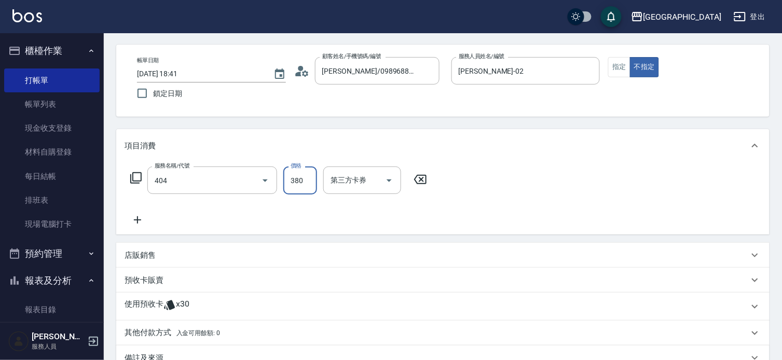
type input "剪髮(380)(404)"
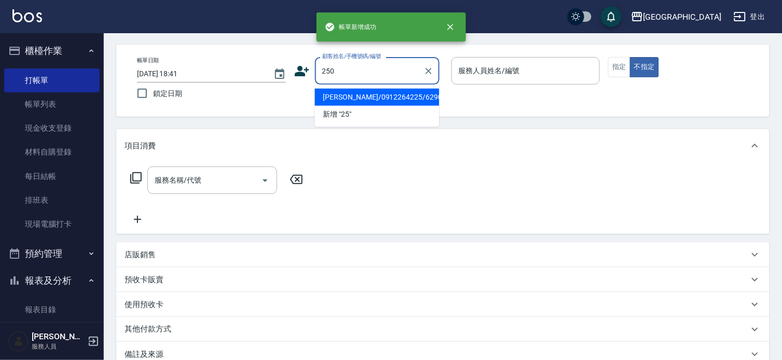
type input "250"
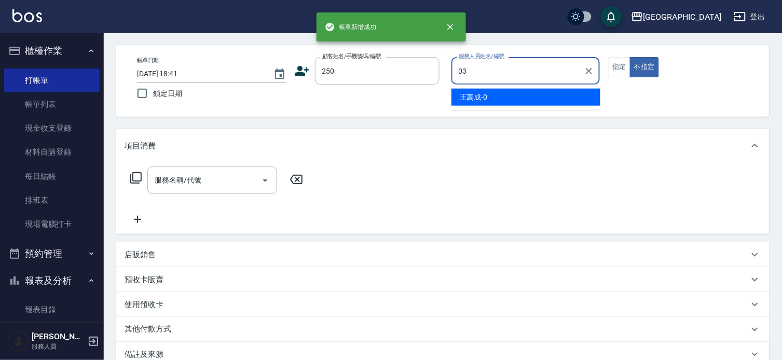
type input "[PERSON_NAME]媗-03"
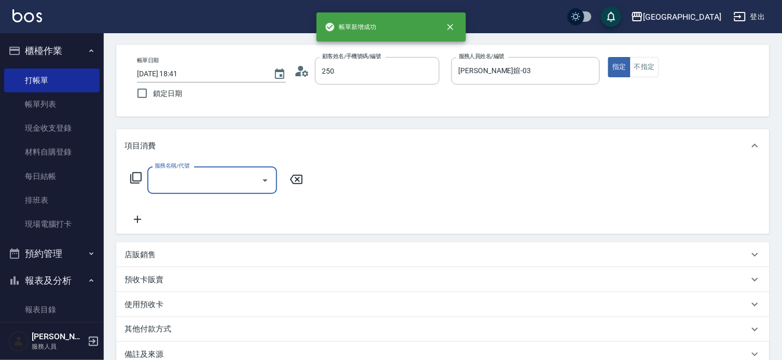
type input "[PERSON_NAME]/0916771056/250"
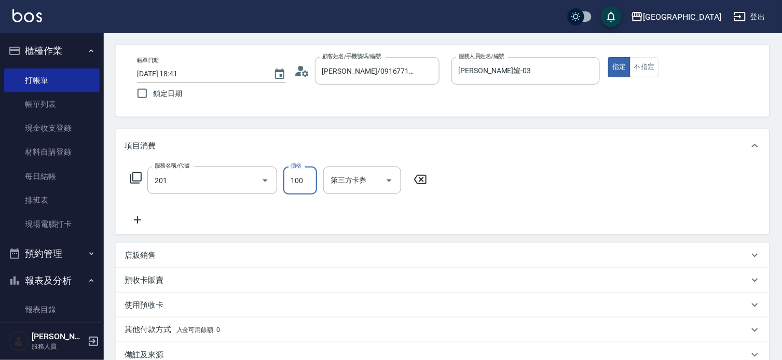
type input "洗髮[100](201)"
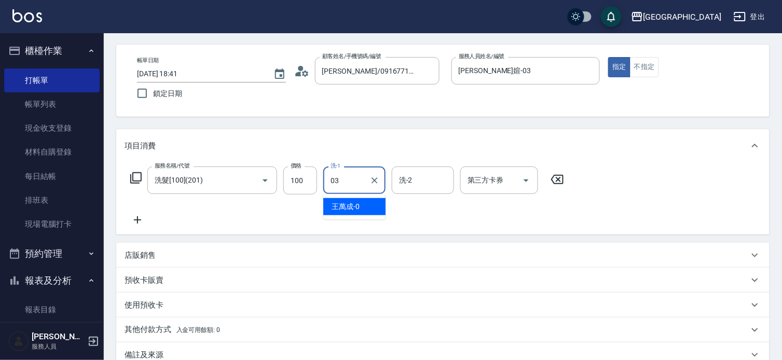
type input "[PERSON_NAME]媗-03"
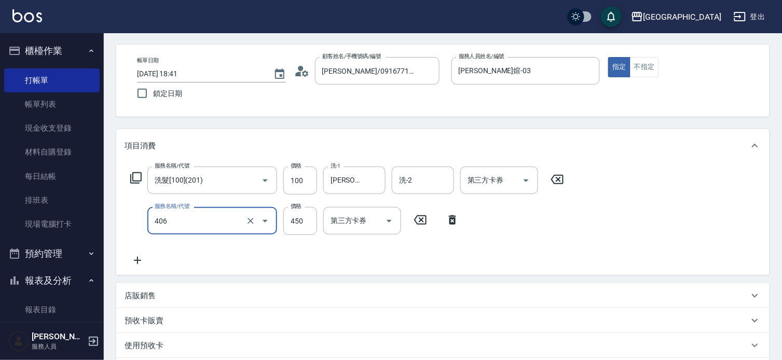
type input "剪髮(450)(406)"
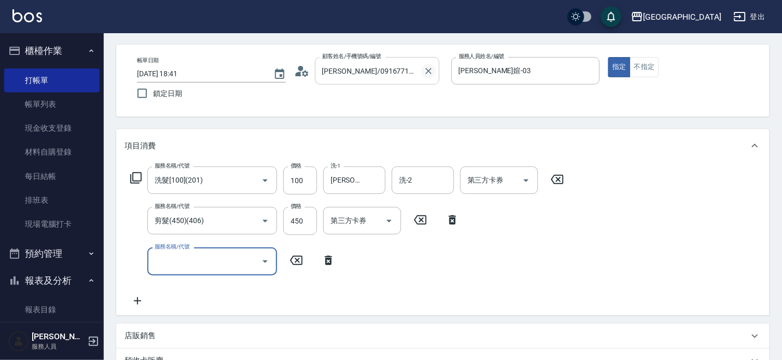
click at [429, 72] on icon "Clear" at bounding box center [429, 71] width 10 height 10
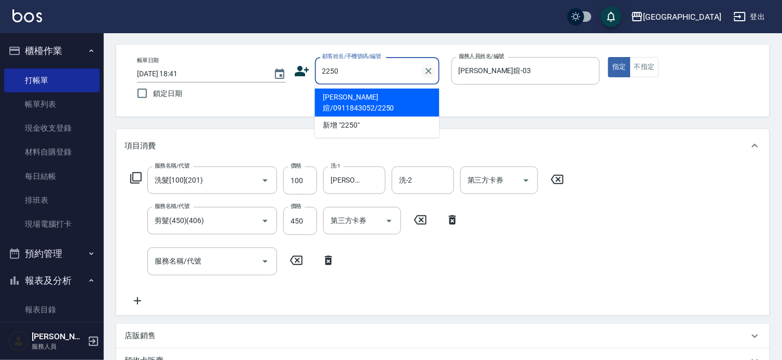
click at [608, 57] on button "指定" at bounding box center [619, 67] width 22 height 20
type input "[PERSON_NAME]媗/0911843052/2250"
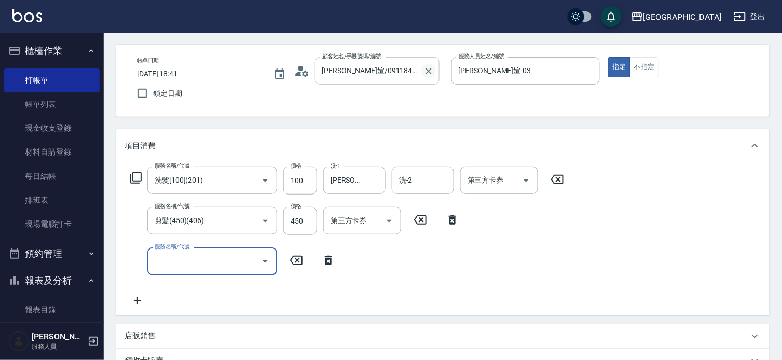
type input "[DATE] 18:42"
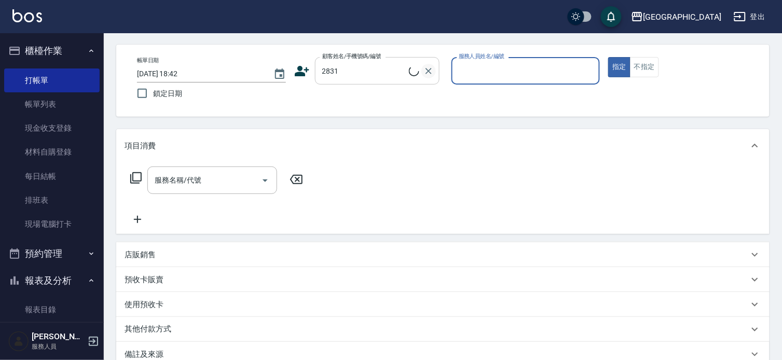
click at [608, 57] on button "指定" at bounding box center [619, 67] width 22 height 20
type input "[PERSON_NAME]/0917685577/2831"
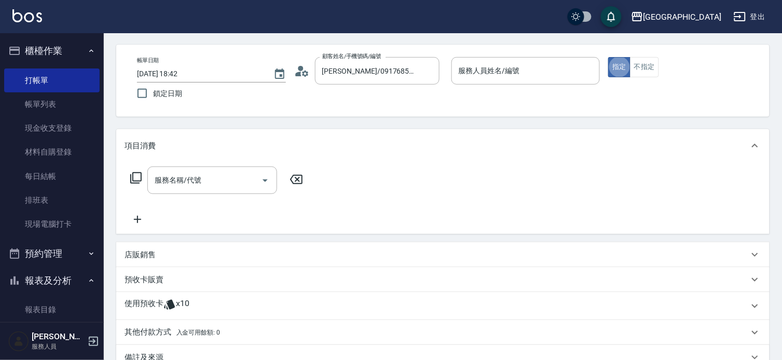
click at [512, 70] on div "服務人員姓名/編號 服務人員姓名/編號" at bounding box center [526, 71] width 149 height 28
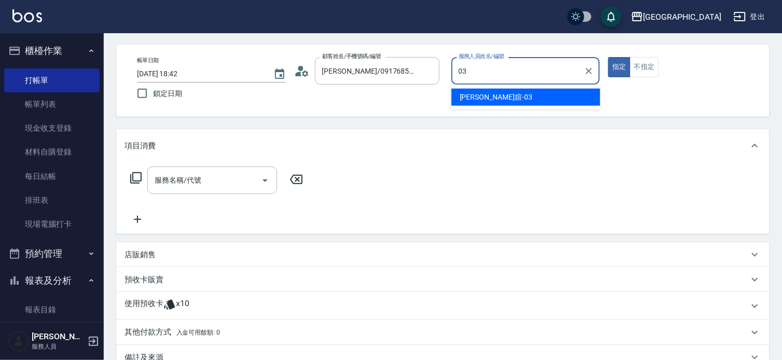
type input "[PERSON_NAME]媗-03"
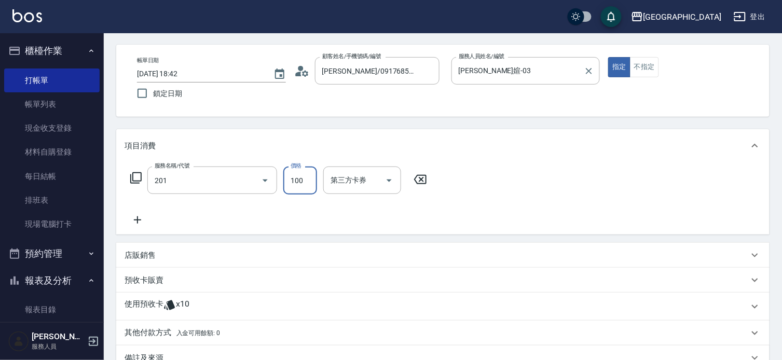
type input "洗髮[100](201)"
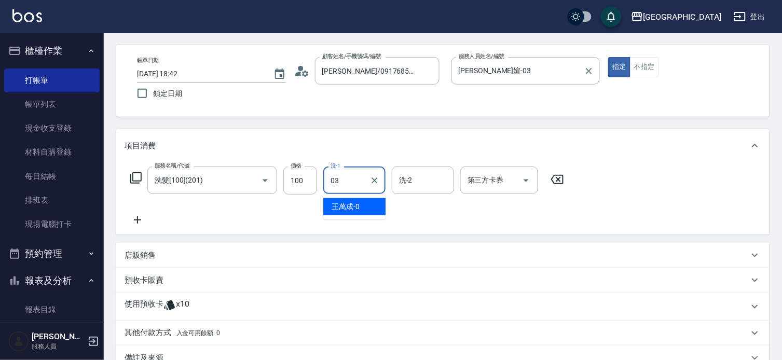
type input "[PERSON_NAME]媗-03"
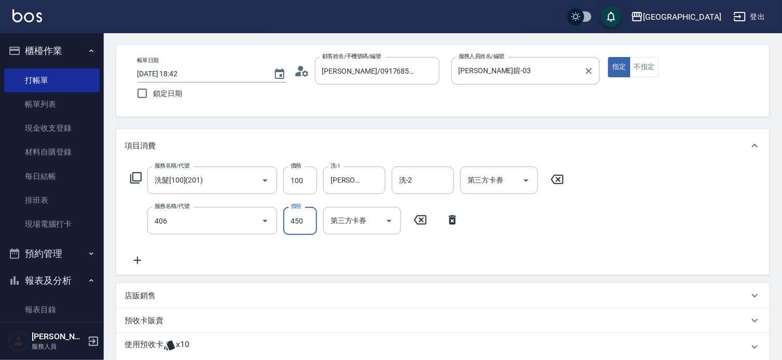
type input "剪髮(450)(406)"
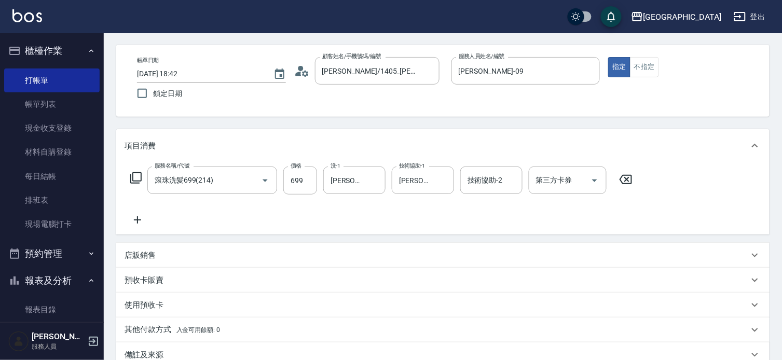
drag, startPoint x: 623, startPoint y: 177, endPoint x: 343, endPoint y: 197, distance: 281.5
click at [623, 177] on icon at bounding box center [626, 179] width 26 height 12
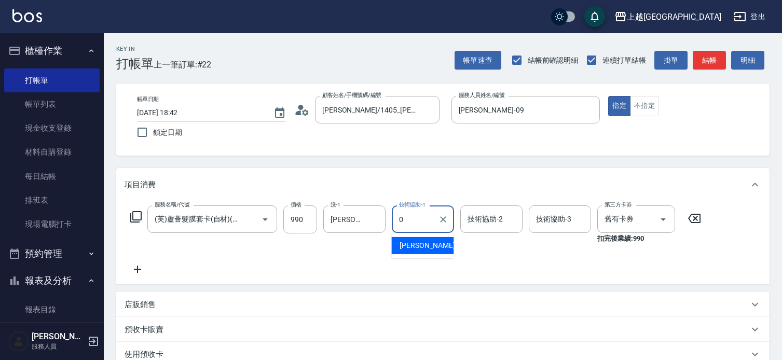
scroll to position [39, 0]
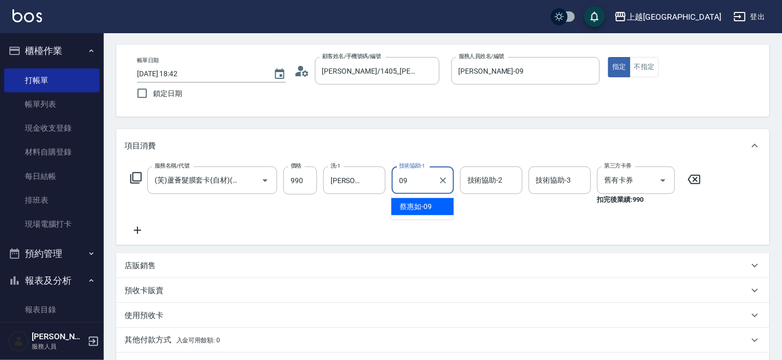
type input "[PERSON_NAME]-09"
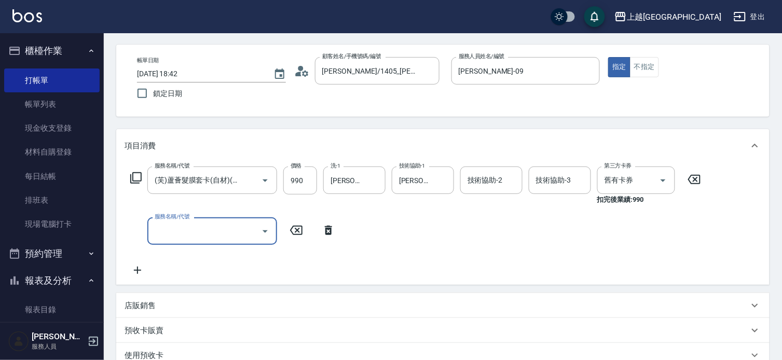
scroll to position [0, 0]
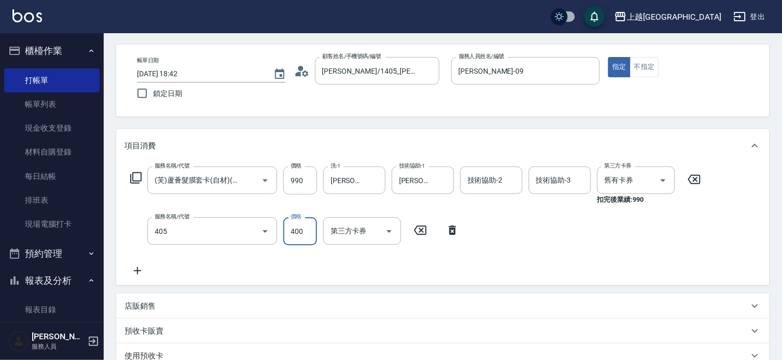
type input "剪髮(400)(405)"
type input "410"
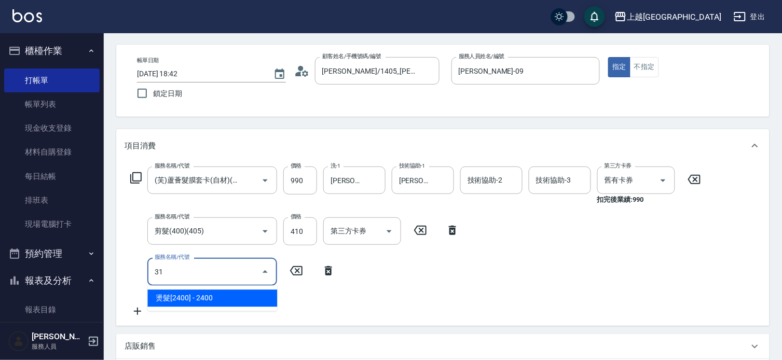
type input "3"
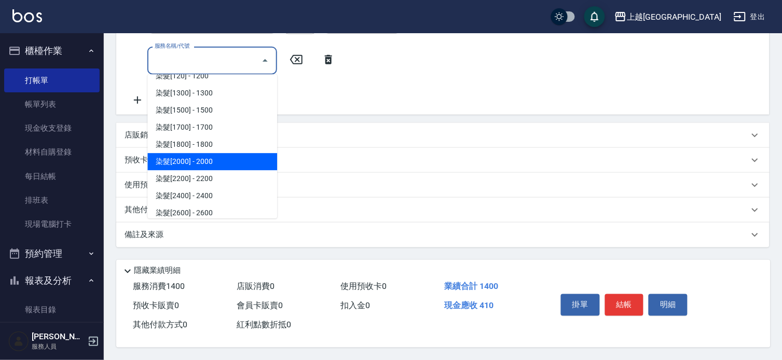
scroll to position [973, 0]
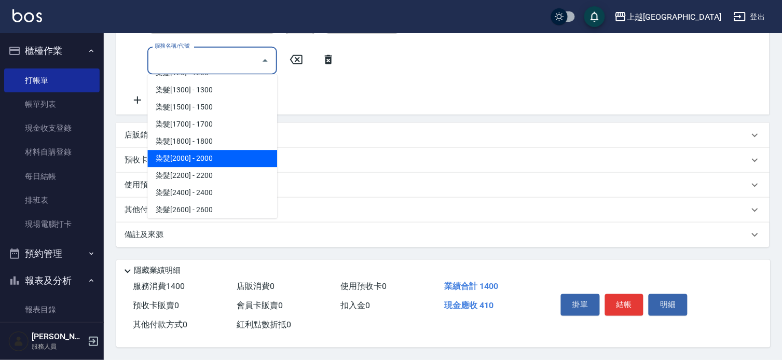
drag, startPoint x: 239, startPoint y: 151, endPoint x: 284, endPoint y: 188, distance: 58.9
click at [239, 151] on span "染髮[2000] - 2000" at bounding box center [212, 159] width 130 height 17
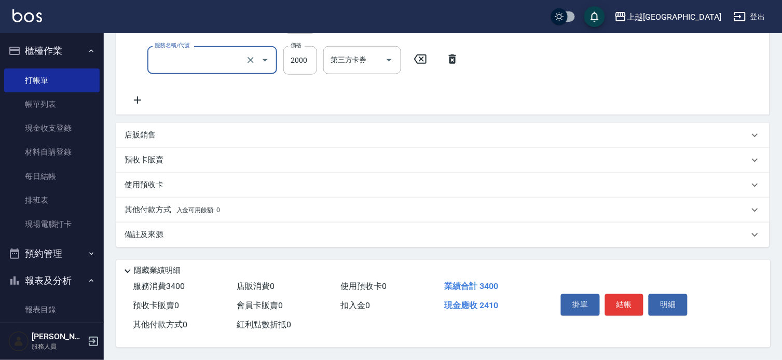
type input "染髮[2000](508)"
click at [357, 58] on div "技術協助-1 技術協助-1" at bounding box center [354, 60] width 62 height 28
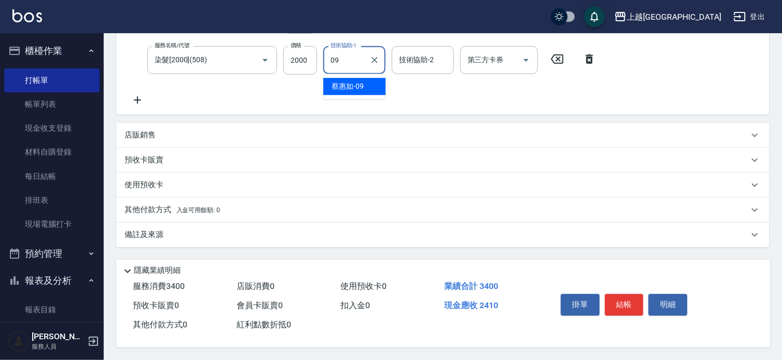
type input "[PERSON_NAME]-09"
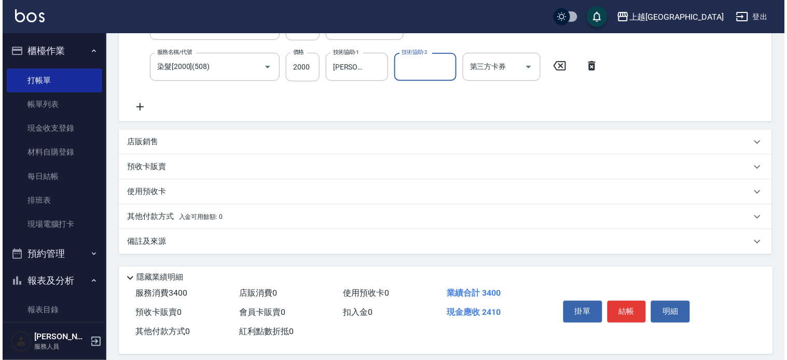
scroll to position [253, 0]
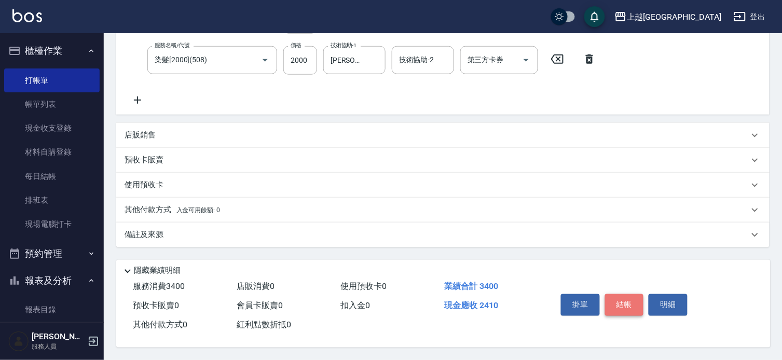
click at [638, 299] on button "結帳" at bounding box center [624, 305] width 39 height 22
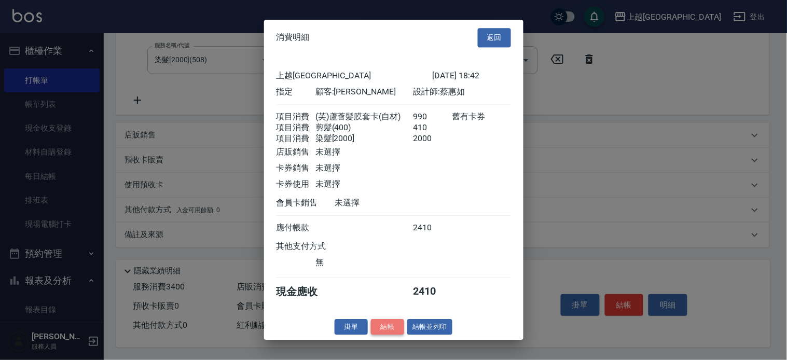
click at [392, 333] on button "結帳" at bounding box center [387, 327] width 33 height 16
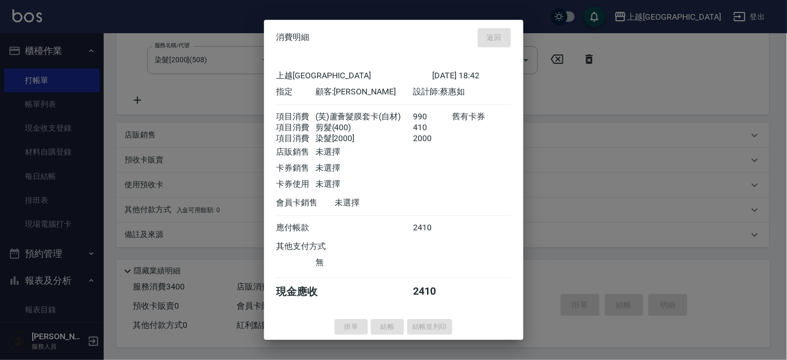
type input "2025/09/06 18:45"
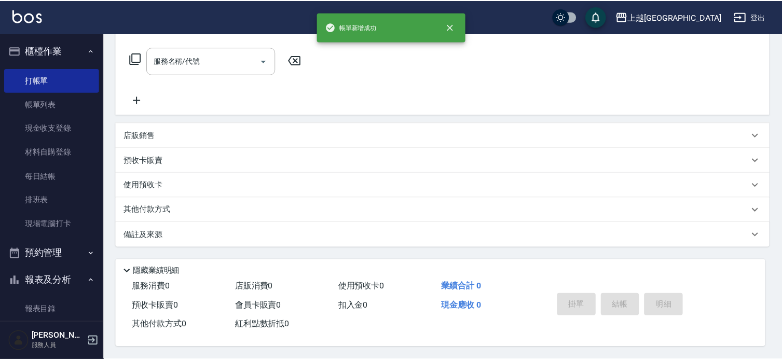
scroll to position [0, 0]
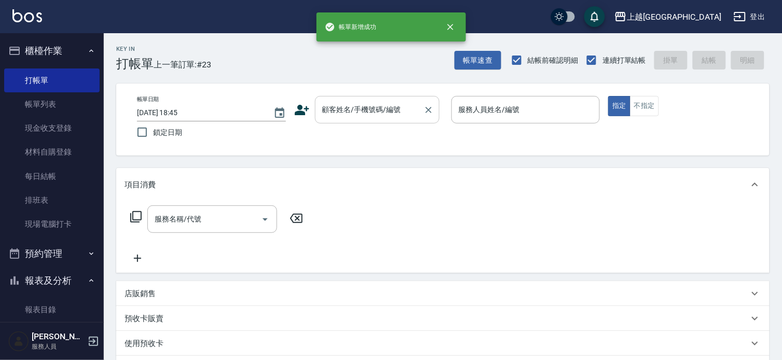
click at [377, 112] on div "顧客姓名/手機號碼/編號 顧客姓名/手機號碼/編號" at bounding box center [377, 110] width 125 height 28
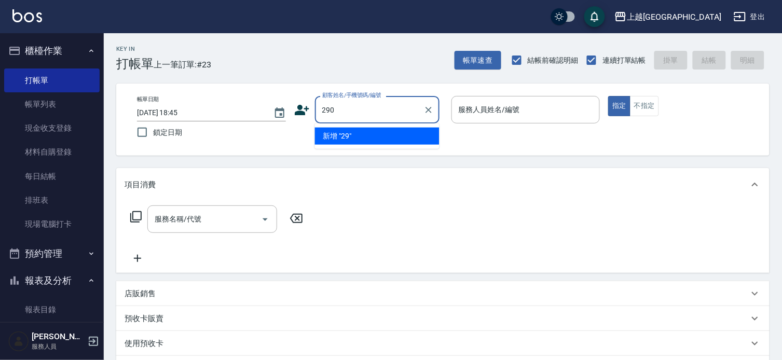
type input "290"
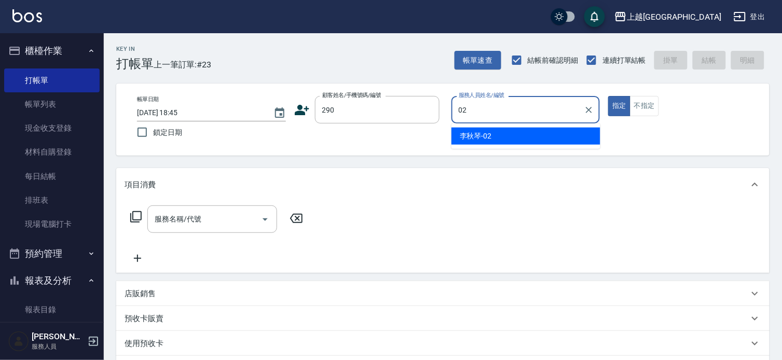
type input "[PERSON_NAME]-02"
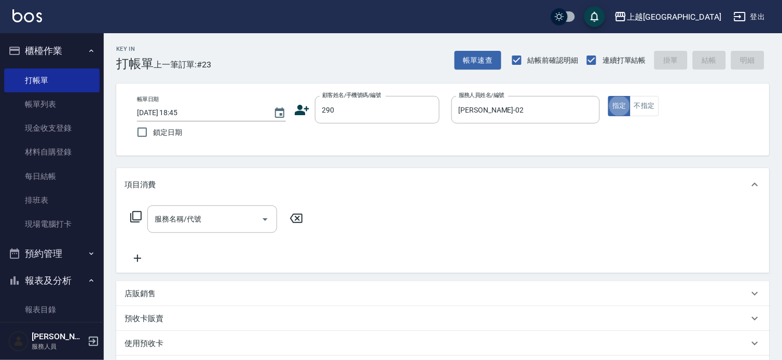
type button "true"
type input "201"
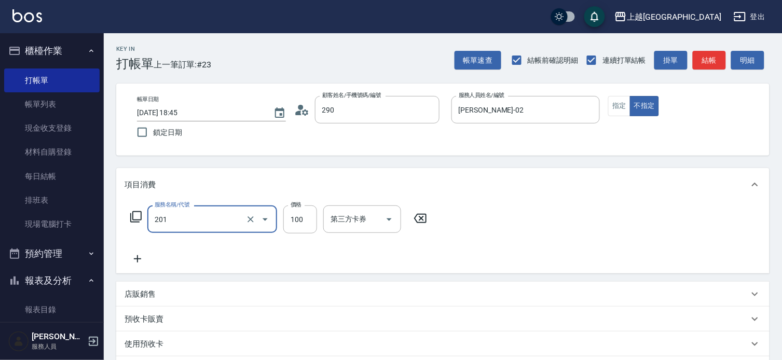
type input "[PERSON_NAME]/0989688802/290"
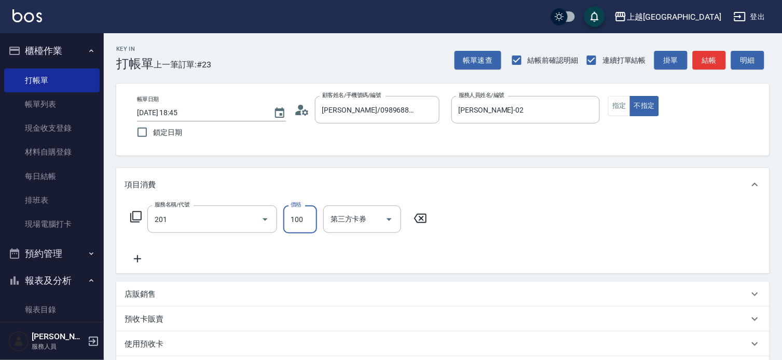
type input "洗髮[100](201)"
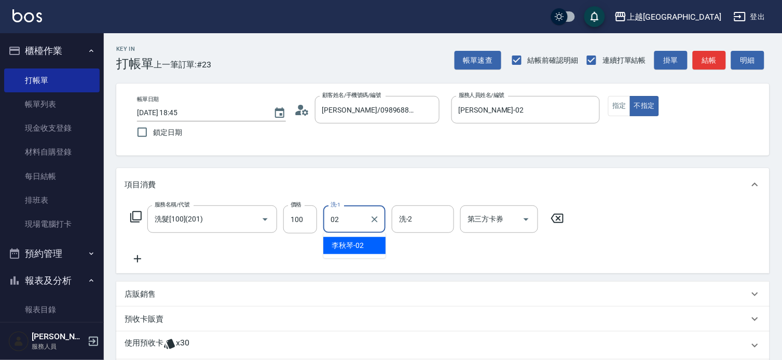
type input "[PERSON_NAME]-02"
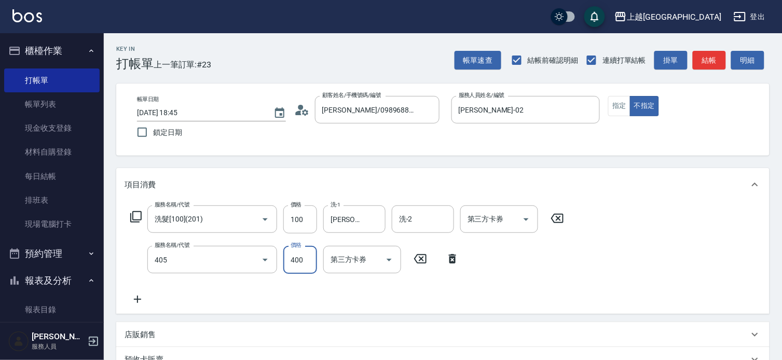
type input "剪髮(400)(405)"
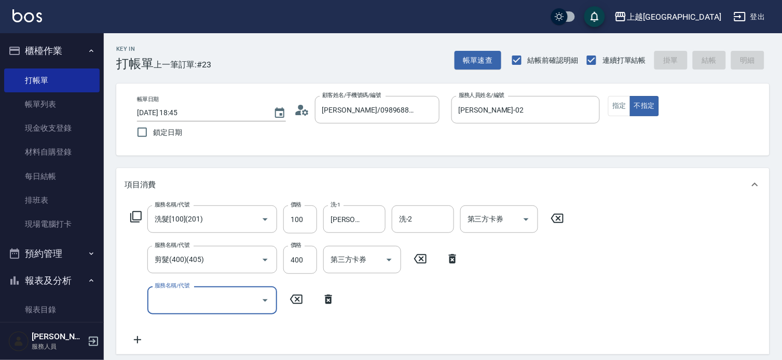
type input "2025/09/06 18:46"
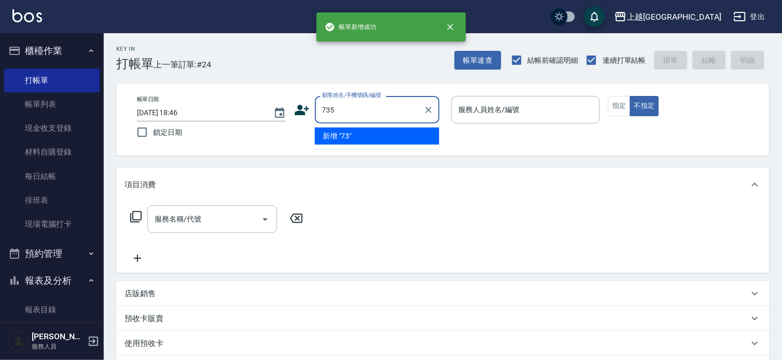
type input "735"
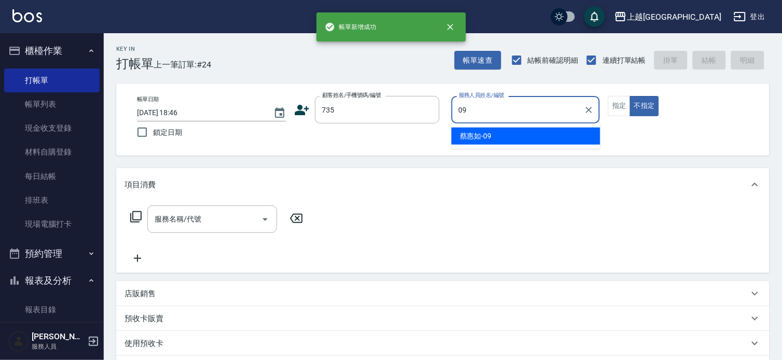
type input "[PERSON_NAME]-09"
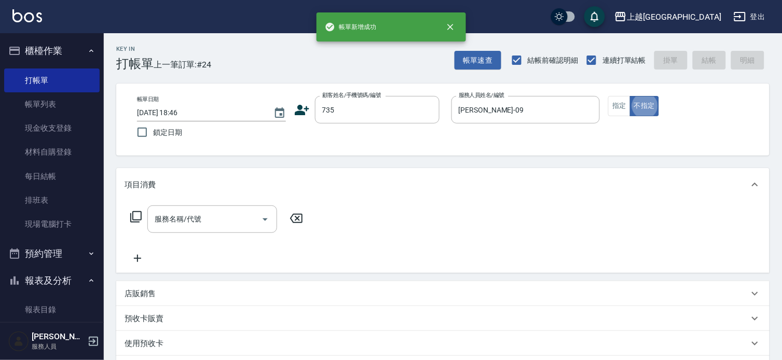
type button "false"
type input "[PERSON_NAME]/ 0958338986/735"
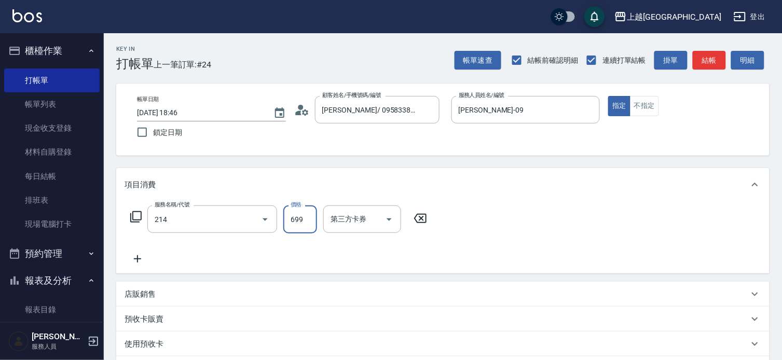
type input "滾珠洗髪699(214)"
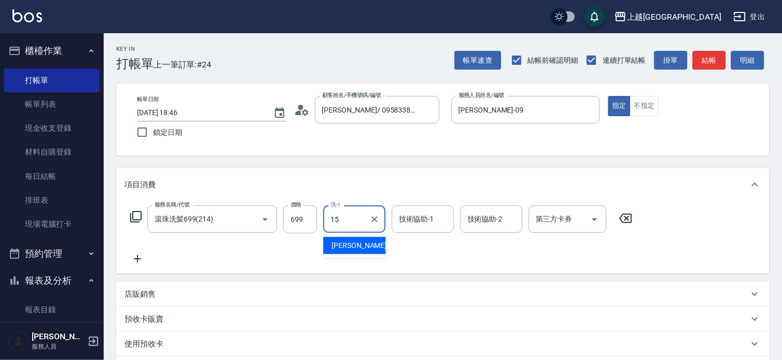
type input "[PERSON_NAME]-15"
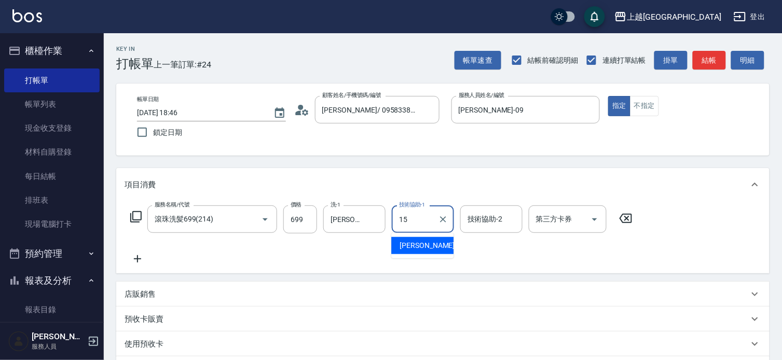
type input "[PERSON_NAME]-15"
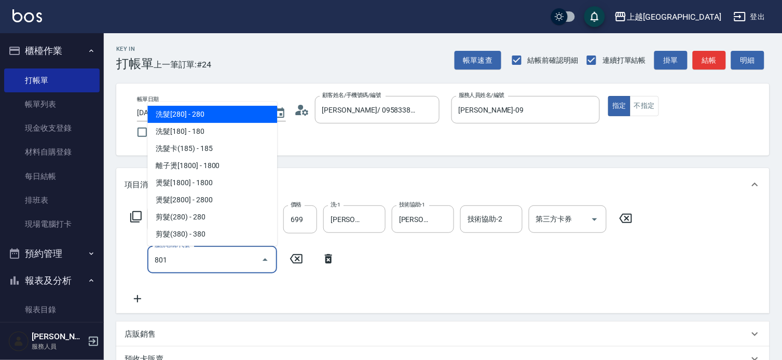
type input "潤絲(801)"
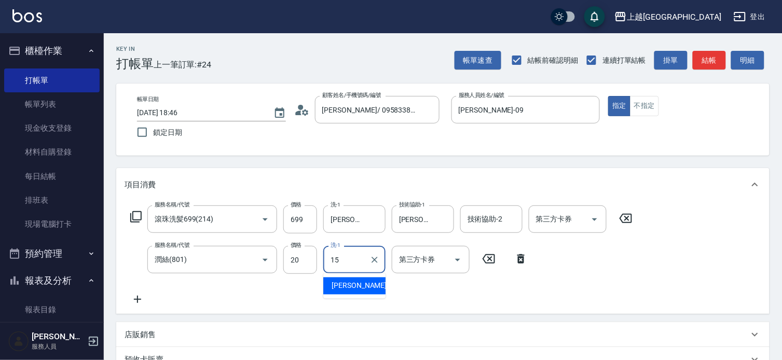
type input "[PERSON_NAME]-15"
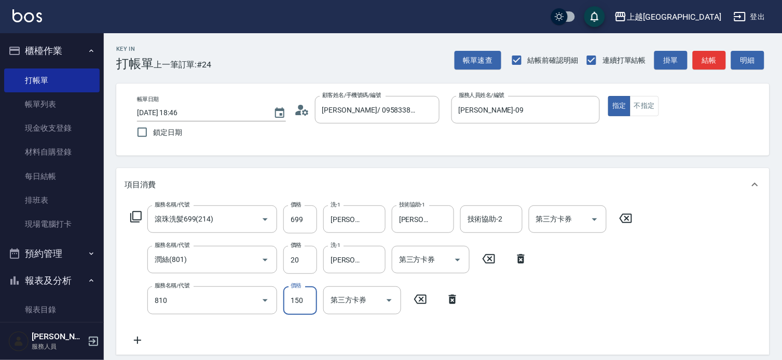
type input "單梳(810)"
type input "100"
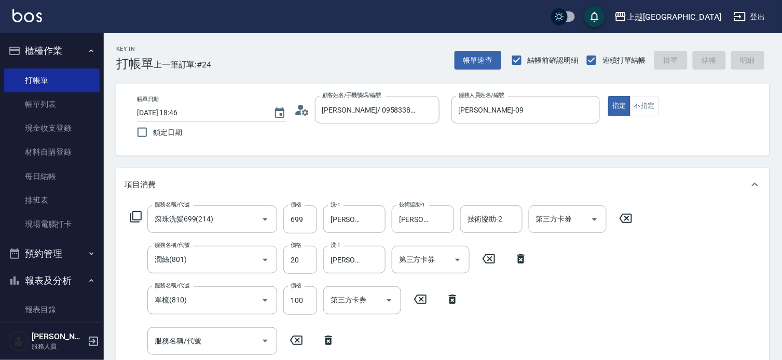
drag, startPoint x: 96, startPoint y: 56, endPoint x: 121, endPoint y: 87, distance: 40.6
click at [107, 71] on div "上越華城 登出 櫃檯作業 打帳單 帳單列表 現金收支登錄 材料自購登錄 每日結帳 排班表 現場電腦打卡 預約管理 預約管理 單日預約紀錄 單週預約紀錄 報表及…" at bounding box center [391, 320] width 782 height 640
